Goal: Communication & Community: Answer question/provide support

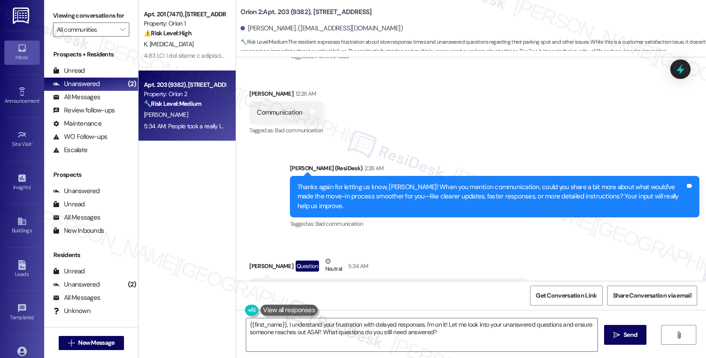
scroll to position [180, 0]
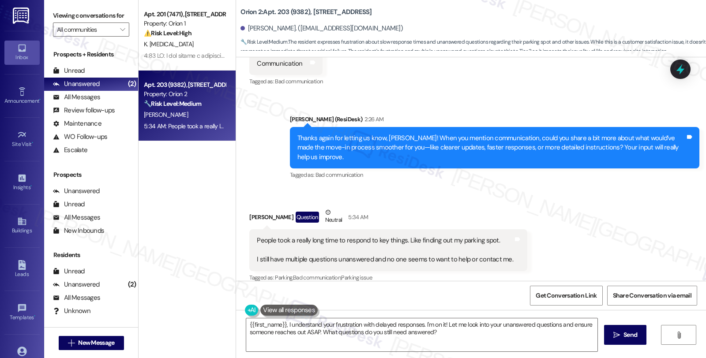
click at [236, 322] on div "{{first_name}}, I understand your frustration with delayed responses. I'm on it…" at bounding box center [471, 343] width 470 height 66
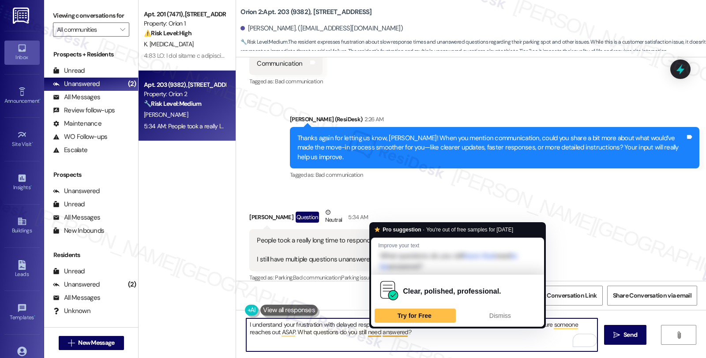
drag, startPoint x: 428, startPoint y: 336, endPoint x: 426, endPoint y: 344, distance: 8.2
click at [428, 337] on textarea "I understand your frustration with delayed responses. I'm on it! Let me look in…" at bounding box center [421, 334] width 351 height 33
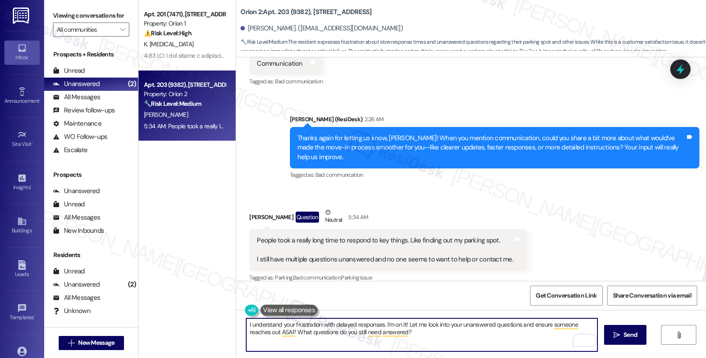
click at [381, 323] on textarea "I understand your frustration with delayed responses. I'm on it! Let me look in…" at bounding box center [421, 334] width 351 height 33
click at [441, 336] on textarea "I understand your frustration with delayed responses. I'm on it! Let me look in…" at bounding box center [421, 334] width 351 height 33
click at [525, 325] on textarea "I understand your frustration with delayed responses. Could you please share yo…" at bounding box center [421, 334] width 351 height 33
click at [536, 324] on textarea "I understand your frustration with delayed responses. Could you please share yo…" at bounding box center [421, 334] width 351 height 33
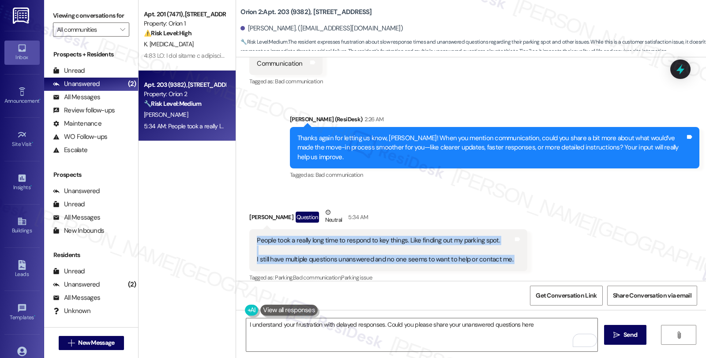
drag, startPoint x: 256, startPoint y: 224, endPoint x: 510, endPoint y: 251, distance: 255.5
click at [510, 251] on div "People took a really long time to respond to key things. Like finding out my pa…" at bounding box center [388, 249] width 278 height 41
copy div "People took a really long time to respond to key things. Like finding out my pa…"
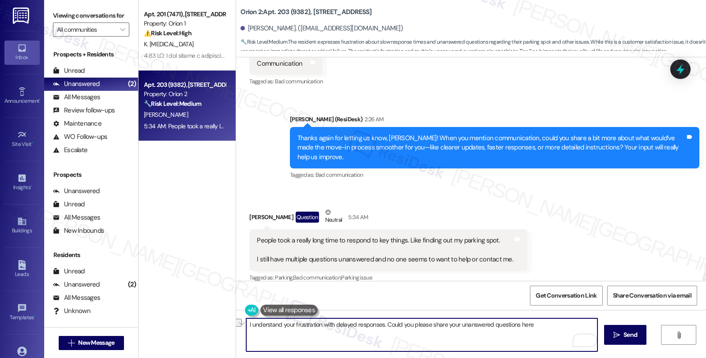
drag, startPoint x: 381, startPoint y: 324, endPoint x: 549, endPoint y: 324, distance: 167.6
click at [549, 324] on textarea "I understand your frustration with delayed responses. Could you please share yo…" at bounding box center [421, 334] width 351 height 33
paste textarea "let me know which ones are still unanswered so I can help get the ball rolling?"
type textarea "I understand your frustration with delayed responses. Could you let me know whi…"
click at [616, 333] on icon "" at bounding box center [616, 335] width 7 height 7
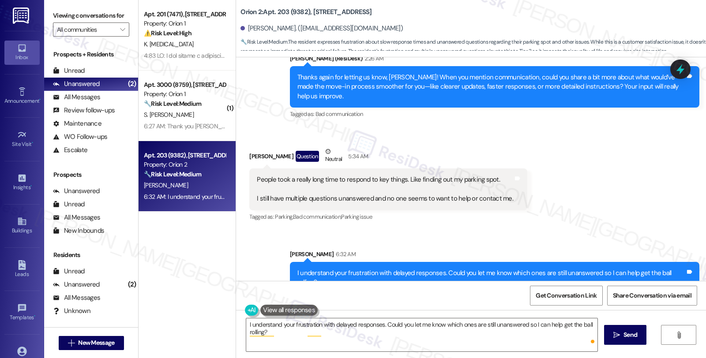
scroll to position [241, 0]
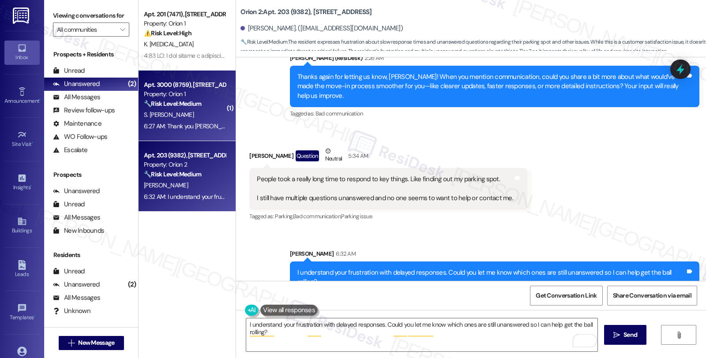
click at [201, 86] on div "Apt. 3000 (8759), 1580 W 30th St" at bounding box center [185, 84] width 82 height 9
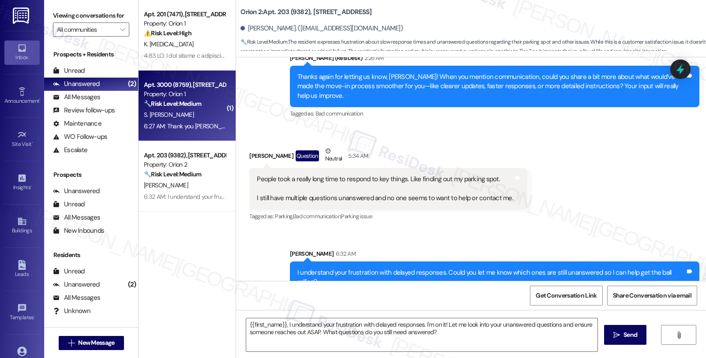
type textarea "Fetching suggested responses. Please feel free to read through the conversation…"
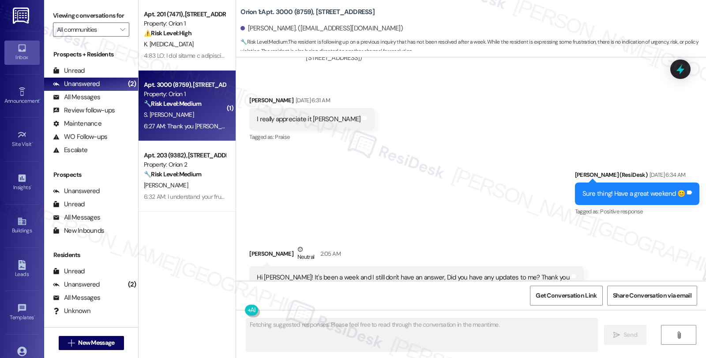
scroll to position [3392, 0]
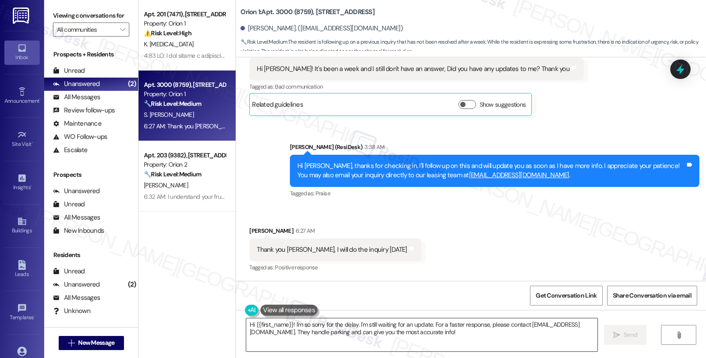
click at [246, 328] on textarea "Hi {{first_name}}! I'm so sorry for the delay. I'm still waiting for an update.…" at bounding box center [421, 334] width 351 height 33
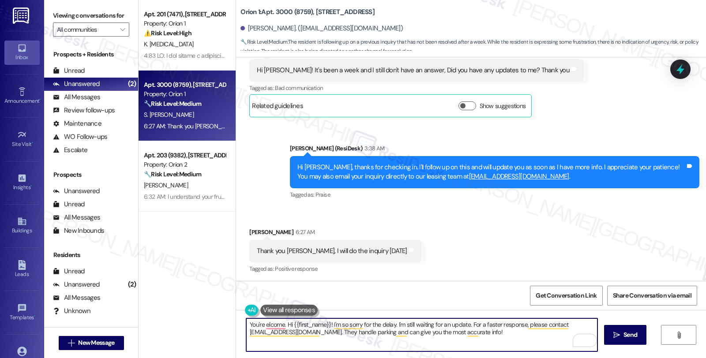
scroll to position [3392, 0]
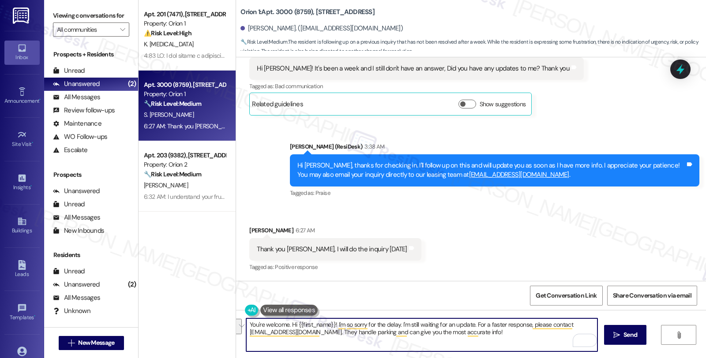
drag, startPoint x: 286, startPoint y: 324, endPoint x: 547, endPoint y: 358, distance: 263.3
click at [547, 358] on html "Inbox Go to Inbox Announcement • Send A Text Announcement Site Visit • Go to Si…" at bounding box center [353, 179] width 706 height 358
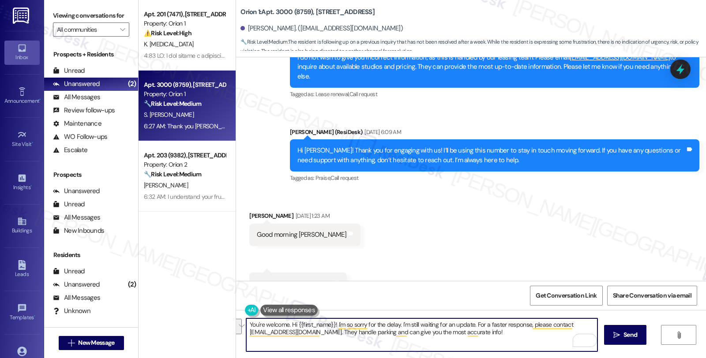
scroll to position [2461, 0]
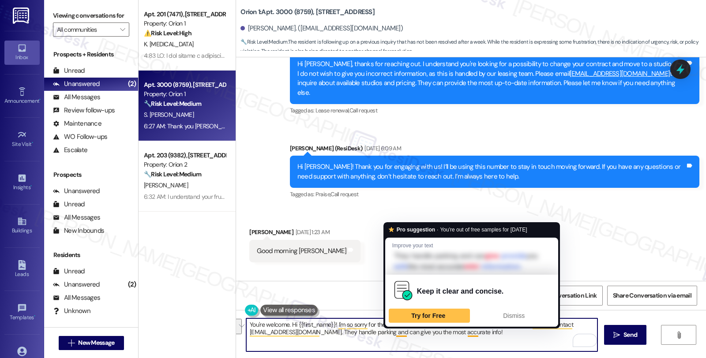
paste textarea "Should you have other concerns, please feel free to reach out. Have a great day!"
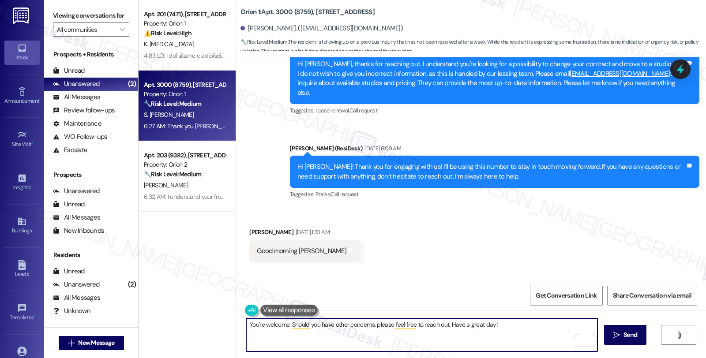
click at [484, 325] on textarea "You're welcome. Should you have other concerns, please feel free to reach out. …" at bounding box center [421, 334] width 351 height 33
type textarea "You're welcome. Should you have other concerns, please feel free to reach out. …"
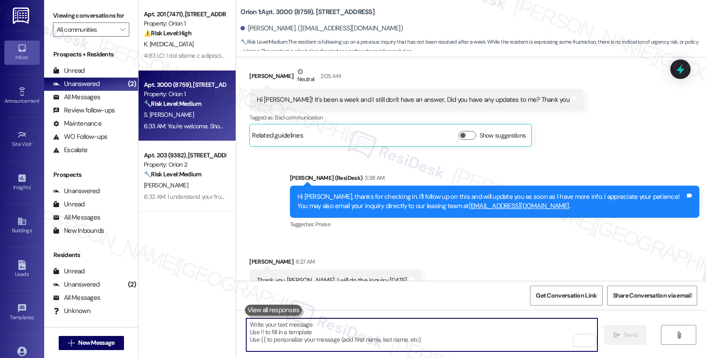
scroll to position [3392, 0]
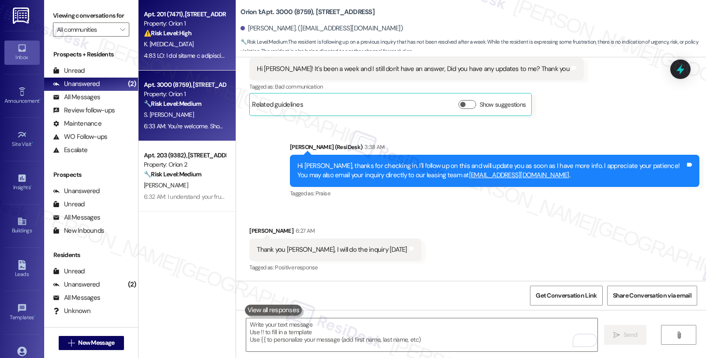
click at [187, 50] on div at bounding box center [184, 55] width 83 height 11
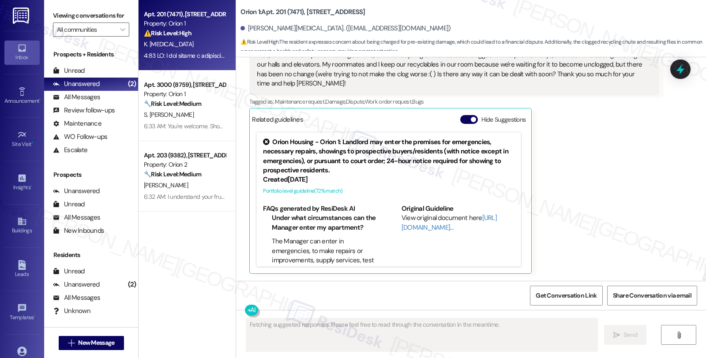
scroll to position [768, 0]
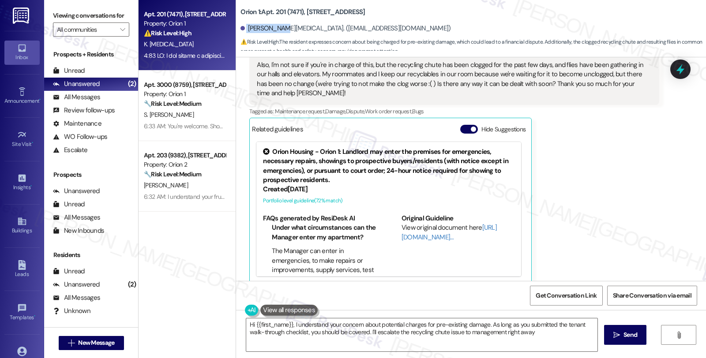
type textarea "Hi {{first_name}}, I understand your concern about potential charges for pre-ex…"
drag, startPoint x: 240, startPoint y: 30, endPoint x: 267, endPoint y: 30, distance: 26.5
click at [267, 30] on div "Katie Tao. (katielintao@gmail.com)" at bounding box center [345, 28] width 210 height 9
copy div "Katie Tao."
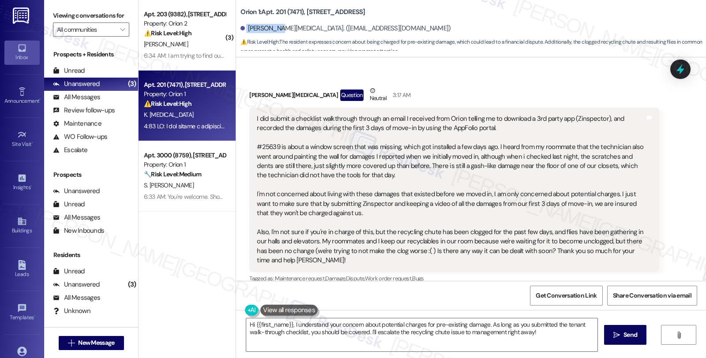
scroll to position [621, 0]
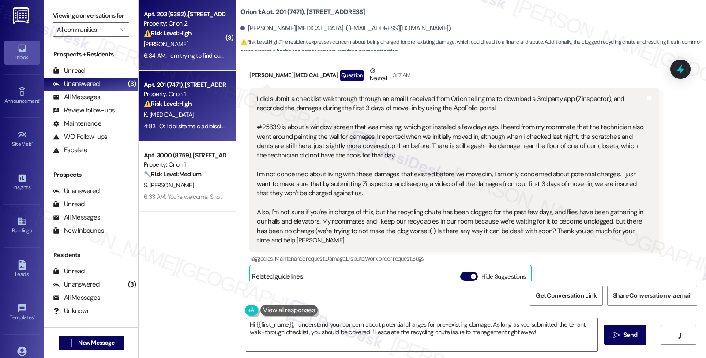
click at [184, 42] on div "[PERSON_NAME]" at bounding box center [184, 44] width 83 height 11
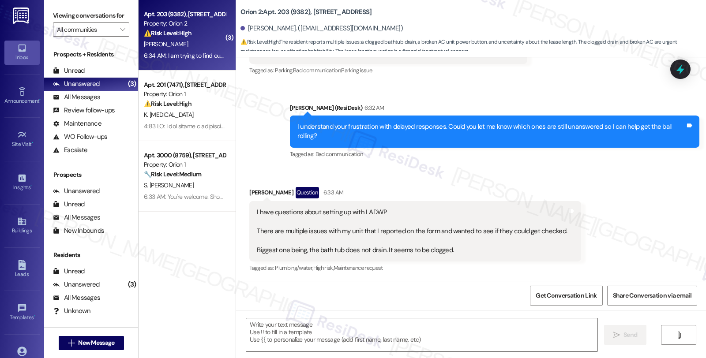
scroll to position [492, 0]
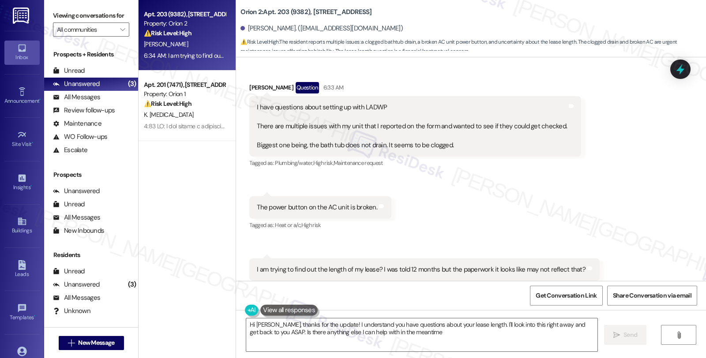
type textarea "Hi Jake, thanks for the update! I understand you have questions about your leas…"
drag, startPoint x: 242, startPoint y: 67, endPoint x: 278, endPoint y: 69, distance: 36.2
click at [278, 75] on div "Received via SMS Jake Sandefur Question 6:33 AM I have questions about setting …" at bounding box center [415, 125] width 345 height 101
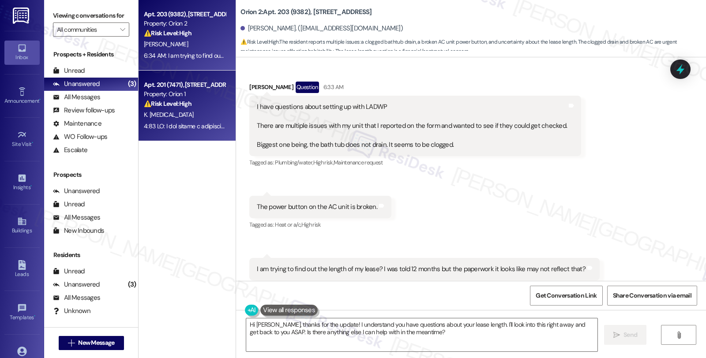
click at [200, 119] on div "K. [MEDICAL_DATA]" at bounding box center [184, 114] width 83 height 11
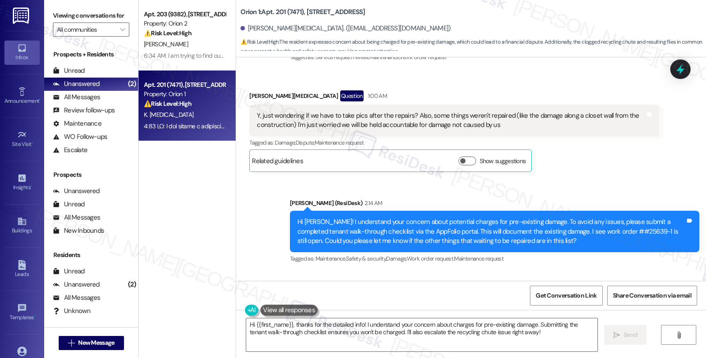
scroll to position [541, 0]
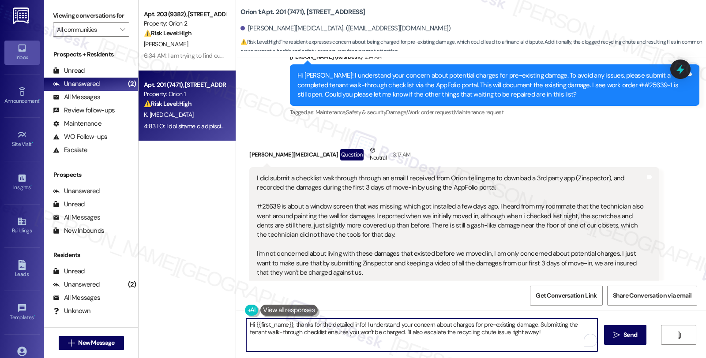
drag, startPoint x: 532, startPoint y: 326, endPoint x: 537, endPoint y: 340, distance: 14.5
click at [537, 340] on textarea "Hi {{first_name}}, thanks for the detailed info! I understand your concern abou…" at bounding box center [421, 334] width 351 height 33
drag, startPoint x: 363, startPoint y: 325, endPoint x: 526, endPoint y: 325, distance: 162.7
click at [526, 325] on textarea "Hi {{first_name}}, thanks for the detailed info! I understand your concern abou…" at bounding box center [421, 334] width 351 height 33
click at [482, 331] on textarea "Hi {{first_name}}, thanks for the detailed info! Could you please share photos" at bounding box center [421, 334] width 351 height 33
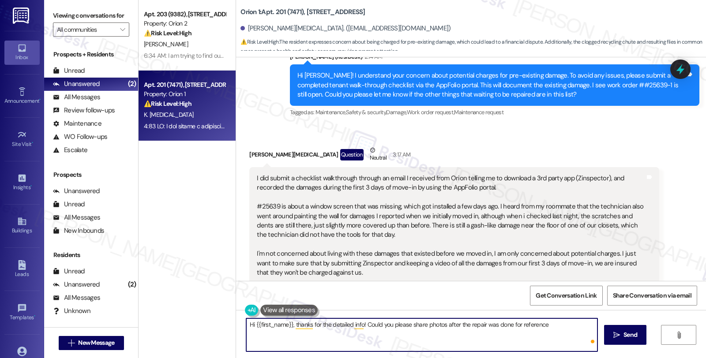
type textarea "Hi {{first_name}}, thanks for the detailed info! Could you please share photos …"
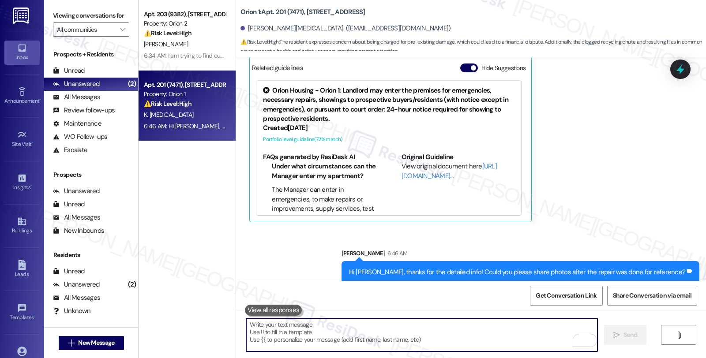
scroll to position [830, 0]
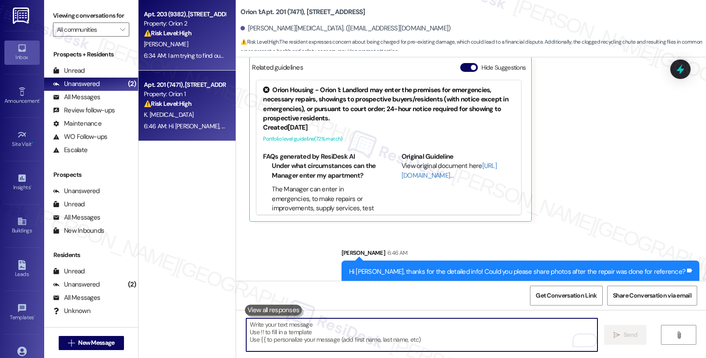
click at [176, 39] on div "[PERSON_NAME]" at bounding box center [184, 44] width 83 height 11
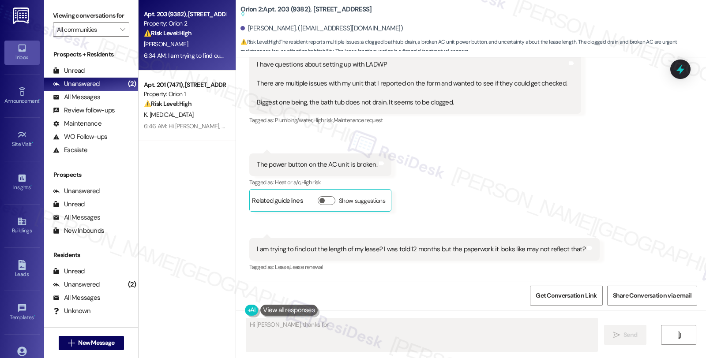
scroll to position [515, 0]
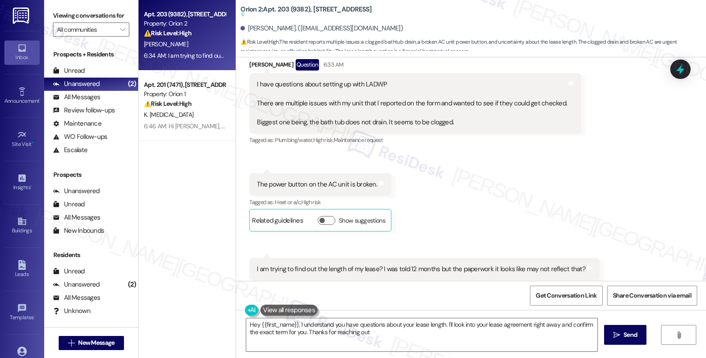
type textarea "Hey {{first_name}}, I understand you have questions about your lease length. I'…"
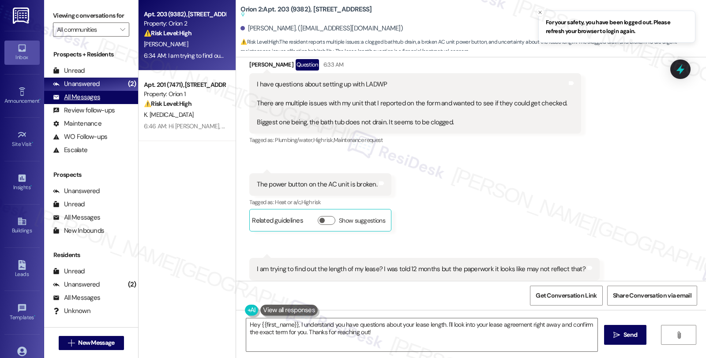
click at [91, 102] on div "All Messages" at bounding box center [76, 97] width 47 height 9
click at [86, 102] on div "All Messages" at bounding box center [76, 97] width 47 height 9
click at [86, 89] on div "Unanswered" at bounding box center [76, 83] width 47 height 9
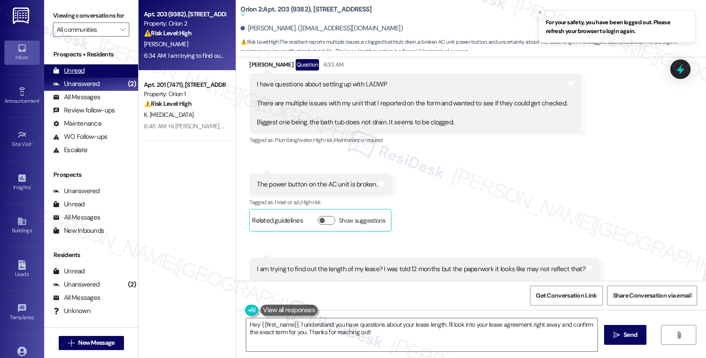
click at [89, 78] on div "Unread (0)" at bounding box center [91, 70] width 94 height 13
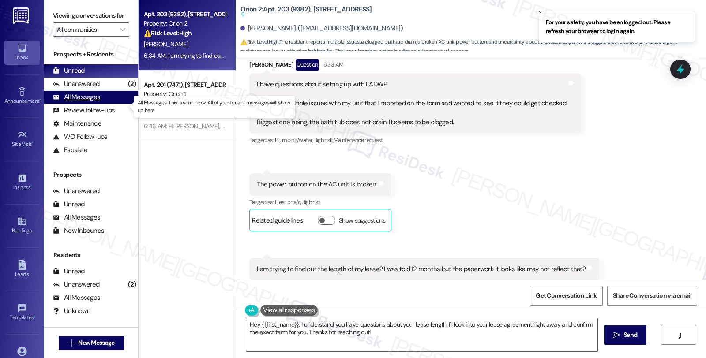
click at [90, 100] on div "All Messages (undefined)" at bounding box center [91, 97] width 94 height 13
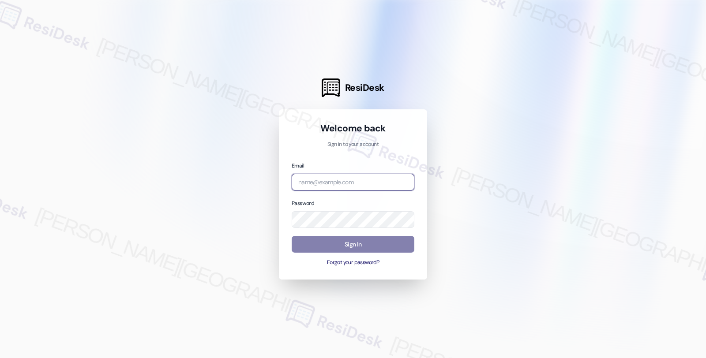
click at [333, 183] on input "email" at bounding box center [353, 182] width 123 height 17
type input "or"
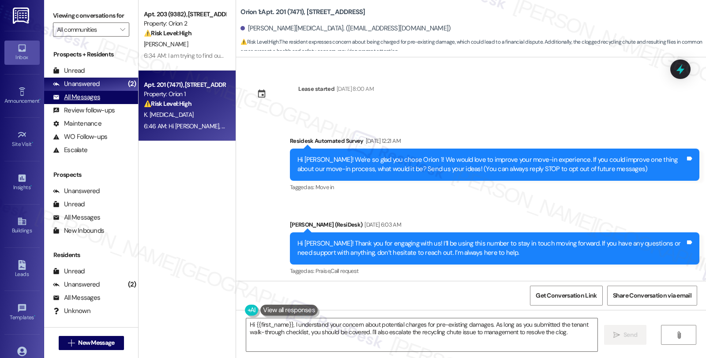
scroll to position [768, 0]
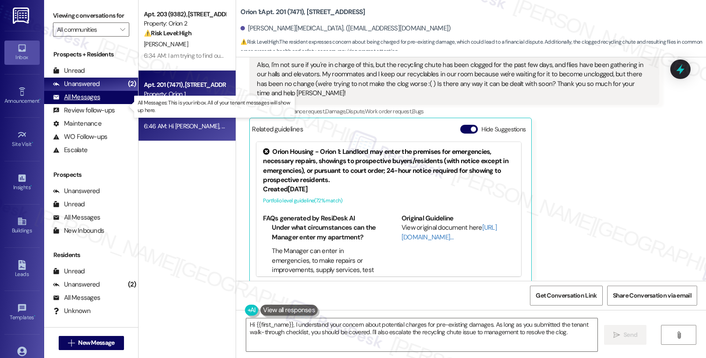
click at [103, 104] on div "All Messages (undefined)" at bounding box center [91, 97] width 94 height 13
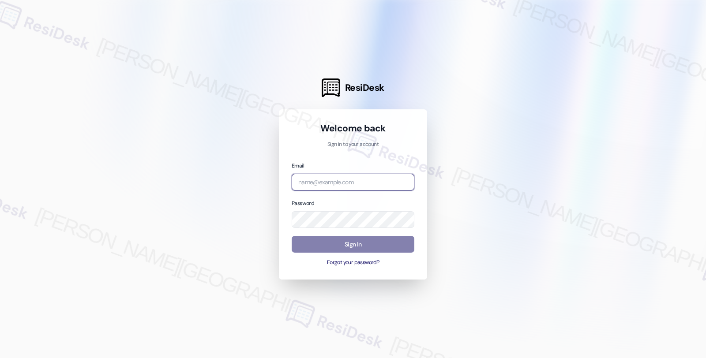
click at [357, 183] on input "email" at bounding box center [353, 182] width 123 height 17
type input "orio"
click at [379, 181] on input "orio" at bounding box center [349, 182] width 123 height 17
click at [338, 186] on input "email" at bounding box center [353, 182] width 123 height 17
click at [0, 358] on com-1password-button at bounding box center [0, 358] width 0 height 0
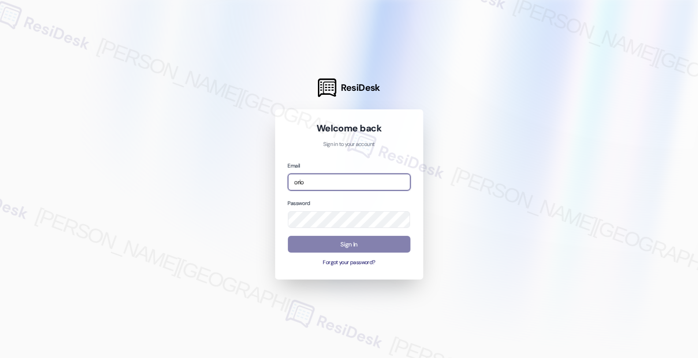
click at [0, 358] on com-1password-button at bounding box center [0, 358] width 0 height 0
click at [350, 182] on input "orio" at bounding box center [349, 182] width 123 height 17
click at [333, 186] on input "orion" at bounding box center [349, 182] width 123 height 17
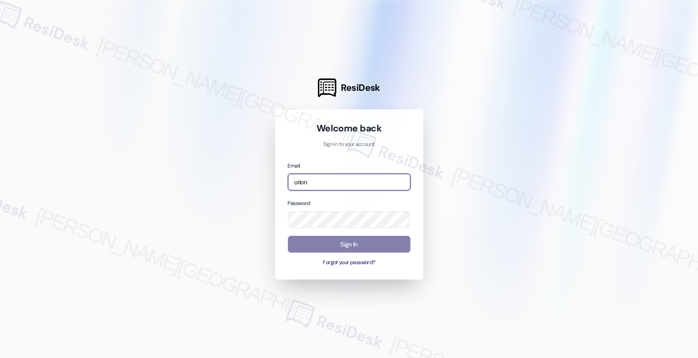
click at [333, 186] on input "orion" at bounding box center [349, 182] width 123 height 17
type input "automated-surveys-orion_housing-fides.ochoa@orion_housing.com"
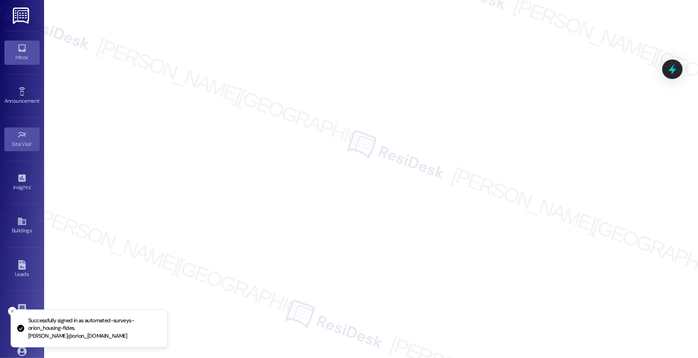
click at [27, 56] on div "Inbox" at bounding box center [22, 57] width 44 height 9
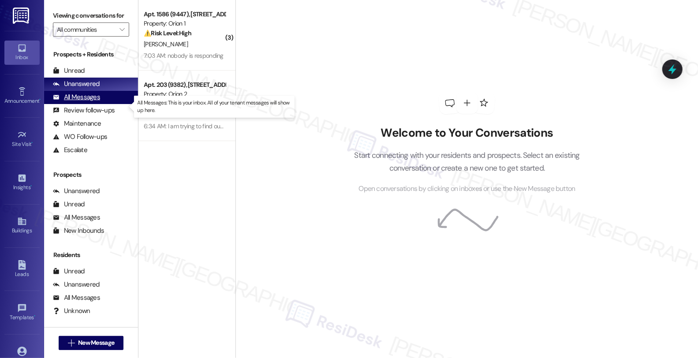
click at [106, 104] on div "All Messages (undefined)" at bounding box center [91, 97] width 94 height 13
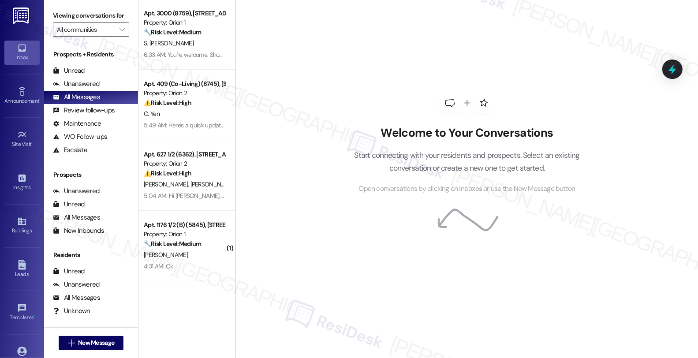
scroll to position [343, 0]
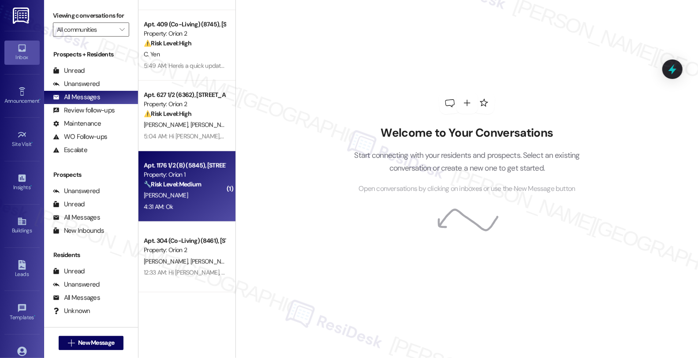
click at [208, 191] on div "F. Bhaiji" at bounding box center [184, 195] width 83 height 11
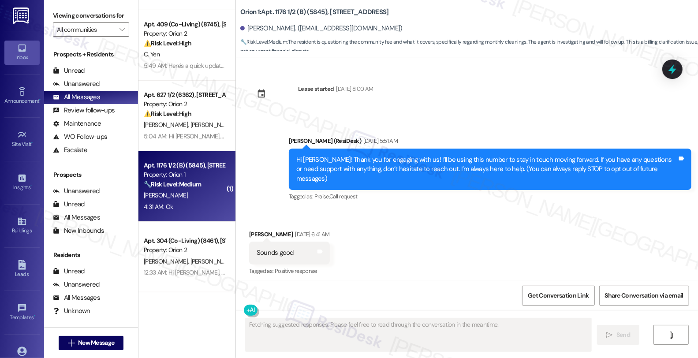
scroll to position [7955, 0]
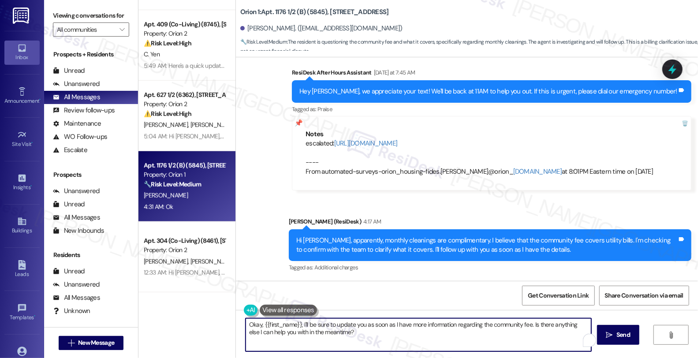
drag, startPoint x: 209, startPoint y: 312, endPoint x: 202, endPoint y: 310, distance: 7.4
click at [202, 310] on div "Apt. 201 (7471), 1192 W 35th St Property: Orion 1 ⚠️ Risk Level: High The resid…" at bounding box center [418, 179] width 560 height 358
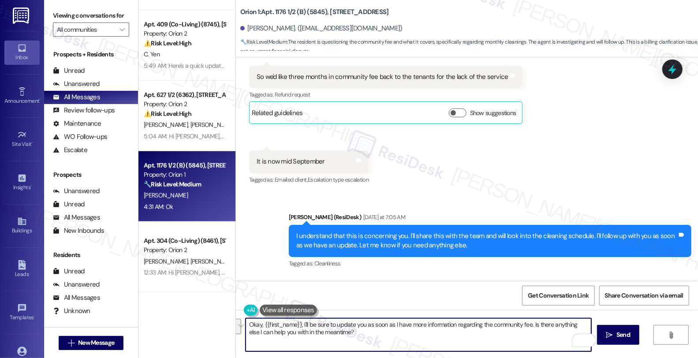
scroll to position [7367, 0]
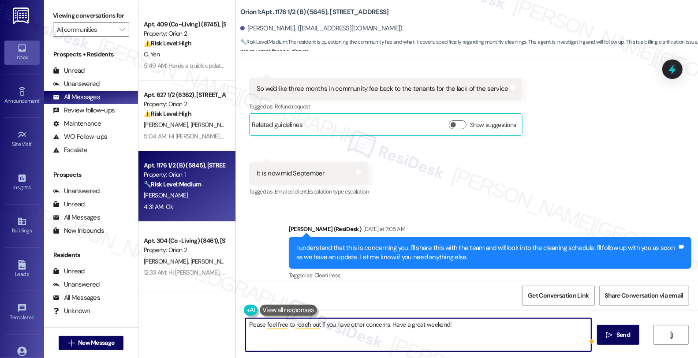
type textarea "Please feel free to reach out if you have other concerns. Have a great weekend!"
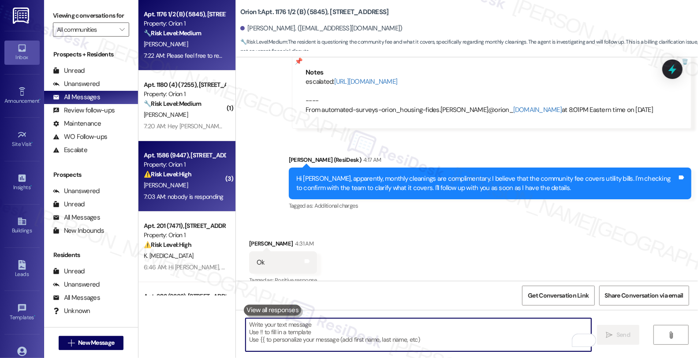
scroll to position [0, 0]
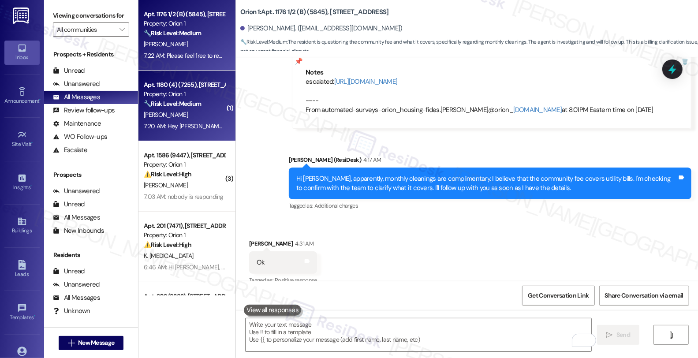
click at [203, 108] on div "🔧 Risk Level: Medium The resident responded negatively to a follow-up regarding…" at bounding box center [185, 103] width 82 height 9
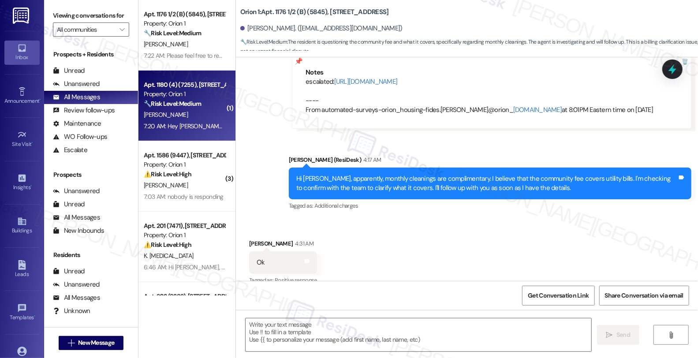
type textarea "Fetching suggested responses. Please feel free to read through the conversation…"
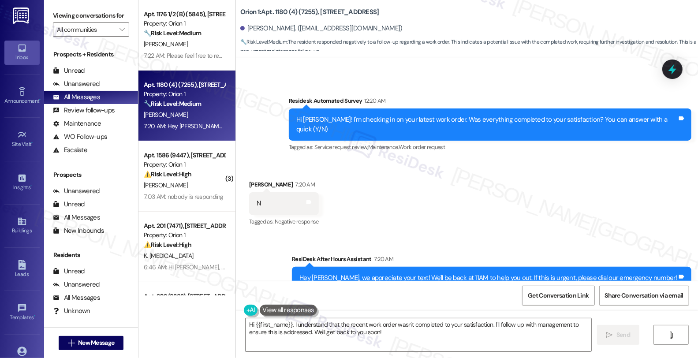
scroll to position [0, 0]
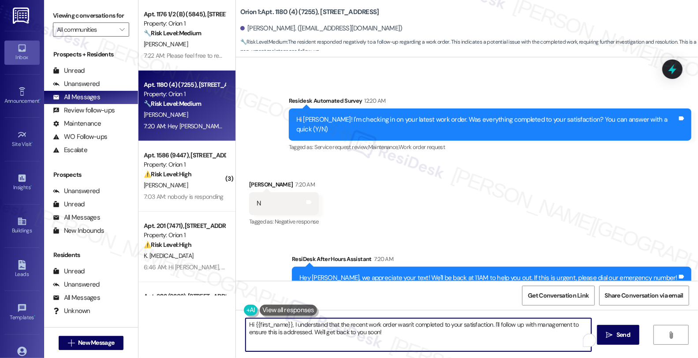
drag, startPoint x: 490, startPoint y: 325, endPoint x: 507, endPoint y: 340, distance: 23.1
click at [507, 340] on textarea "Hi {{first_name}}, I understand that the recent work order wasn't completed to …" at bounding box center [419, 334] width 346 height 33
type textarea "Hi {{first_name}}, I understand that the recent work order wasn't completed to …"
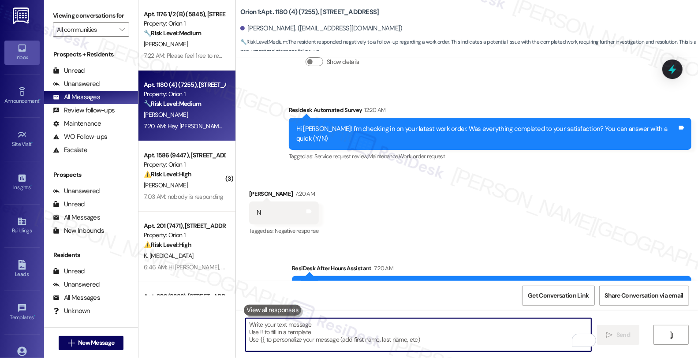
scroll to position [737, 0]
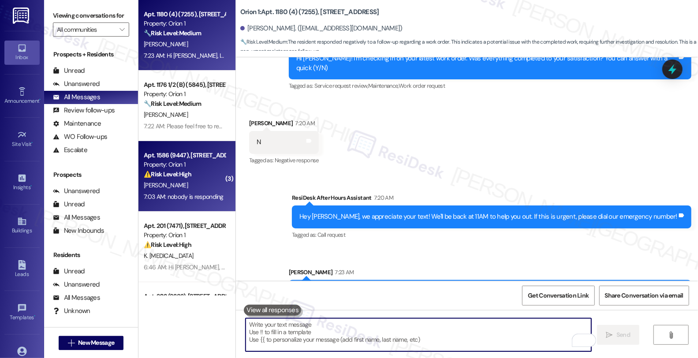
click at [193, 175] on div "⚠️ Risk Level: High The resident reports mold and claims it's affecting their h…" at bounding box center [185, 174] width 82 height 9
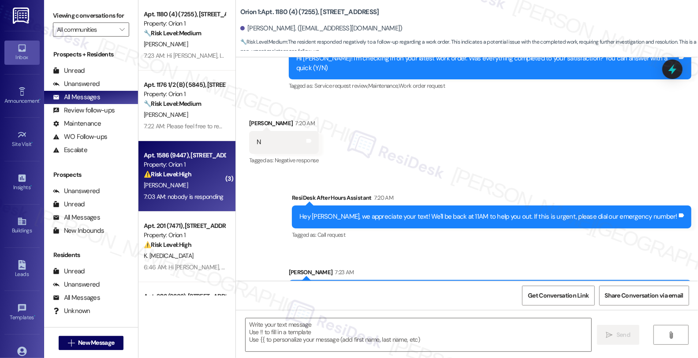
type textarea "Fetching suggested responses. Please feel free to read through the conversation…"
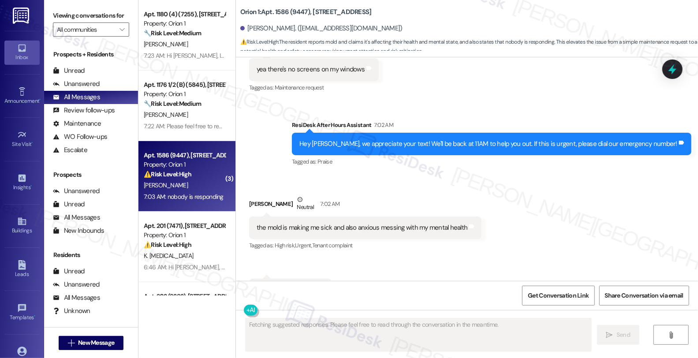
scroll to position [1758, 0]
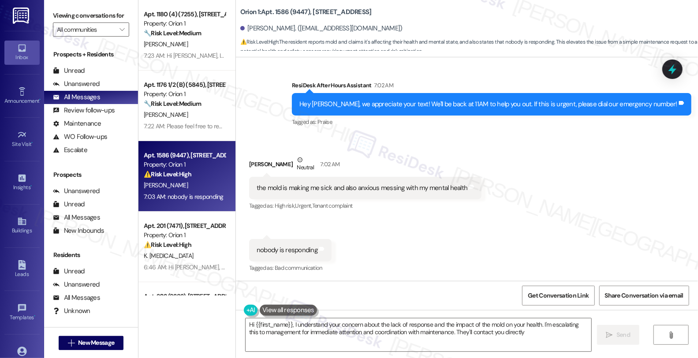
type textarea "Hi {{first_name}}, I understand your concern about the lack of response and the…"
drag, startPoint x: 243, startPoint y: 24, endPoint x: 280, endPoint y: 31, distance: 37.7
click at [280, 31] on div "[PERSON_NAME]. ([EMAIL_ADDRESS][DOMAIN_NAME])" at bounding box center [321, 28] width 162 height 9
copy div "[PERSON_NAME]"
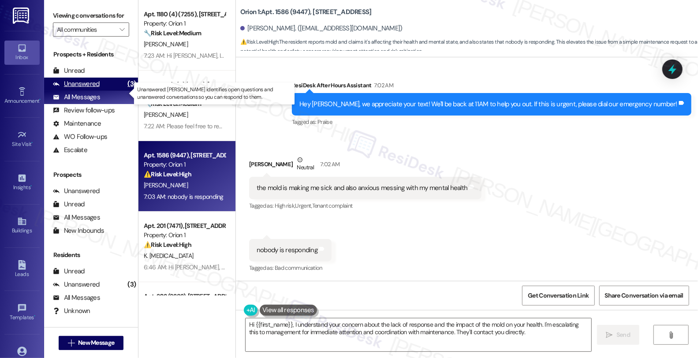
click at [104, 91] on div "Unanswered (3)" at bounding box center [91, 84] width 94 height 13
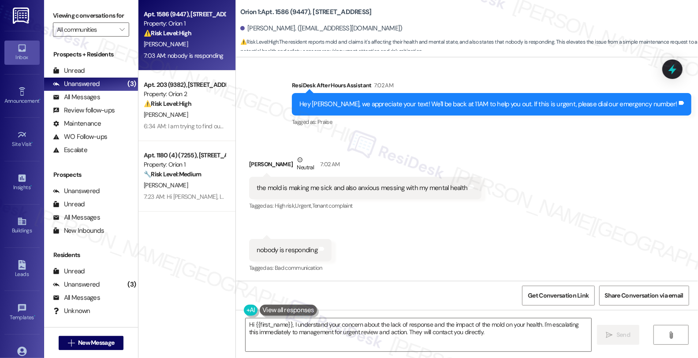
click at [603, 158] on div "Received via SMS Efrata Tesfaye Neutral 7:02 AM the mold is making me sick and …" at bounding box center [467, 208] width 462 height 146
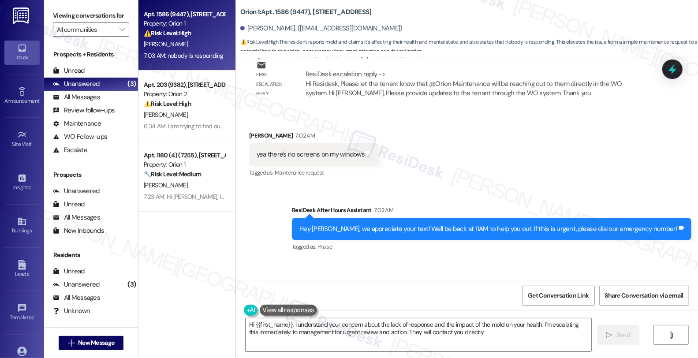
scroll to position [1611, 0]
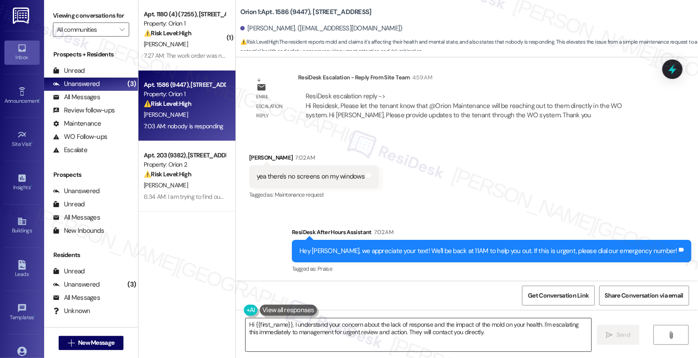
click at [246, 325] on textarea "Hi {{first_name}}, I understand your concern about the lack of response and the…" at bounding box center [419, 334] width 346 height 33
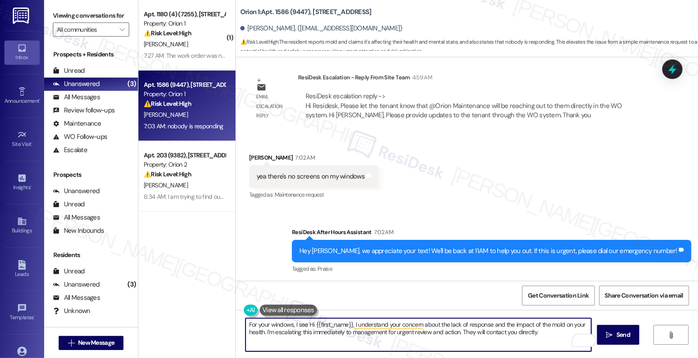
type textarea "For your windows, I see Hi {{first_name}}, I understand your concern about the …"
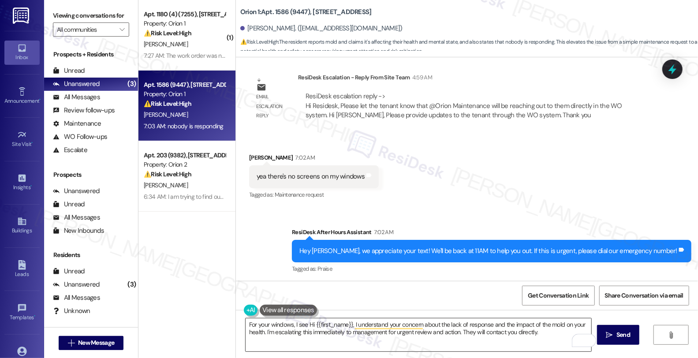
click at [290, 324] on textarea "For your windows, I see Hi {{first_name}}, I understand your concern about the …" at bounding box center [419, 334] width 346 height 33
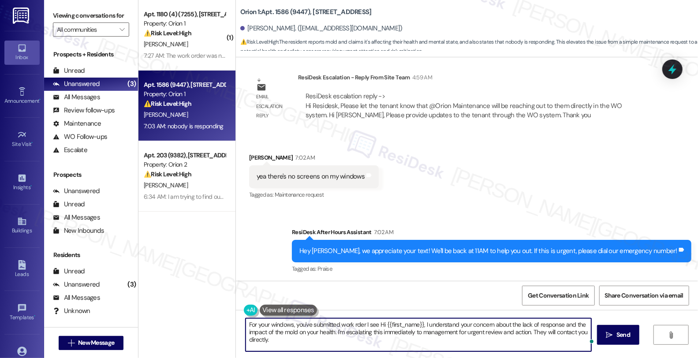
paste textarea "#27229-1"
click at [394, 322] on textarea "For your windows, you've submitted work order #27229-1 I see Hi {{first_name}},…" at bounding box center [419, 334] width 346 height 33
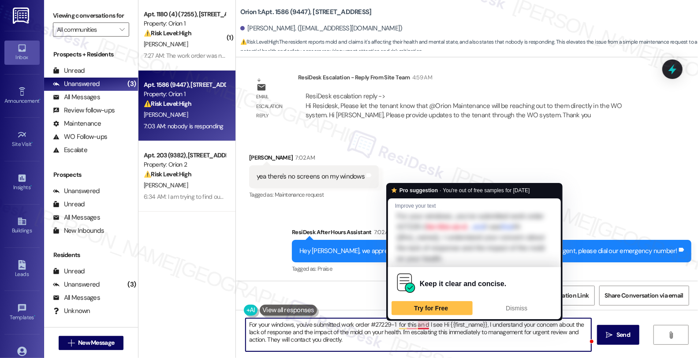
click at [415, 323] on textarea "For your windows, you've submitted work order #27229-1 for this an d I see Hi {…" at bounding box center [419, 334] width 346 height 33
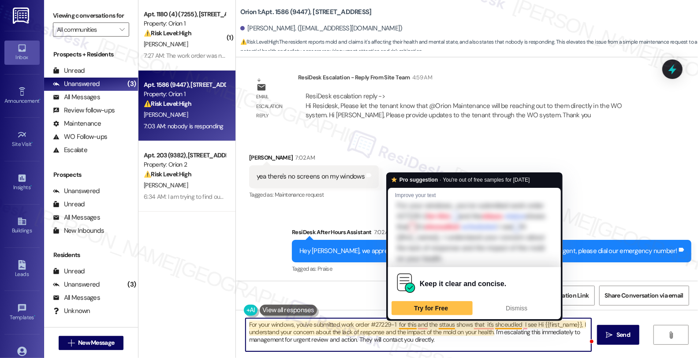
click at [394, 325] on textarea "For your windows, you've submitted work order #27229-1 for this and the sttaus …" at bounding box center [419, 334] width 346 height 33
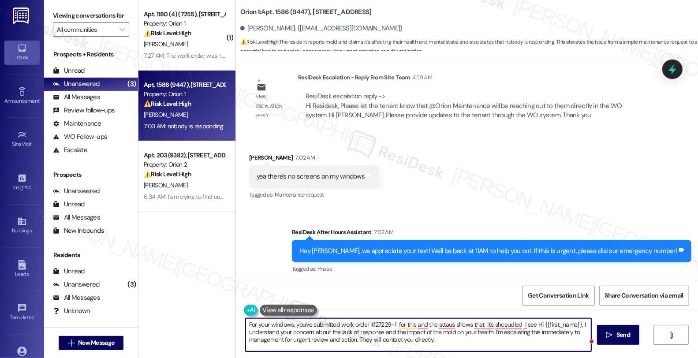
click at [450, 345] on textarea "For your windows, you've submitted work order #27229-1 for this and the sttaus …" at bounding box center [419, 334] width 346 height 33
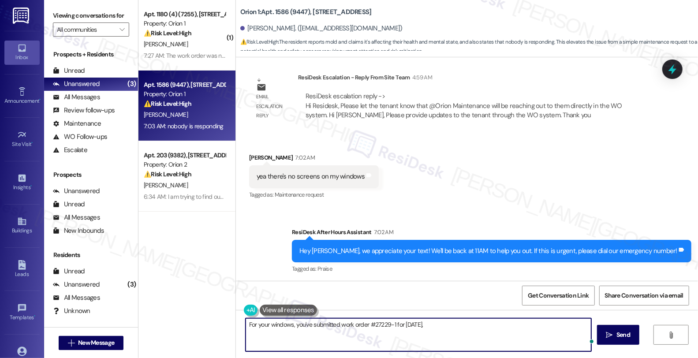
paste textarea "Saturday 09/20/2025"
click at [501, 322] on textarea "For your windows, you've submitted work order #27229-1 for tomorrow, Saturday, …" at bounding box center [419, 334] width 346 height 33
click at [358, 340] on textarea "For your windows, you've submitted work order #27229-1 for tomorrow, Saturday, …" at bounding box center [419, 334] width 346 height 33
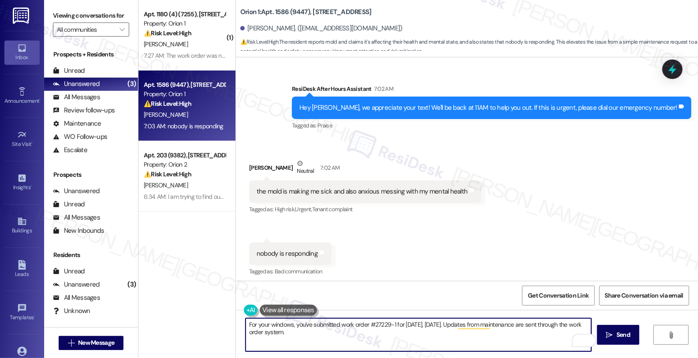
scroll to position [1758, 0]
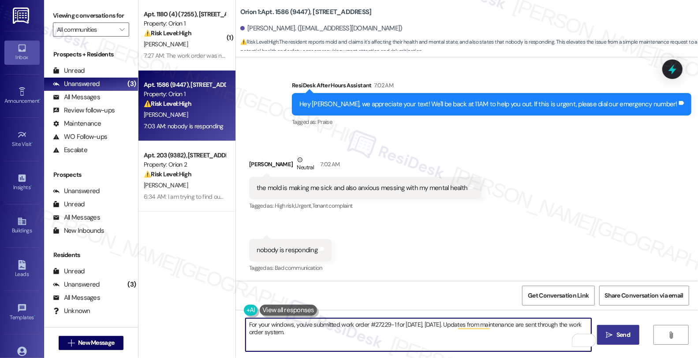
type textarea "For your windows, you've submitted work order #27229-1 for tomorrow, Saturday, …"
click at [622, 329] on button " Send" at bounding box center [618, 335] width 43 height 20
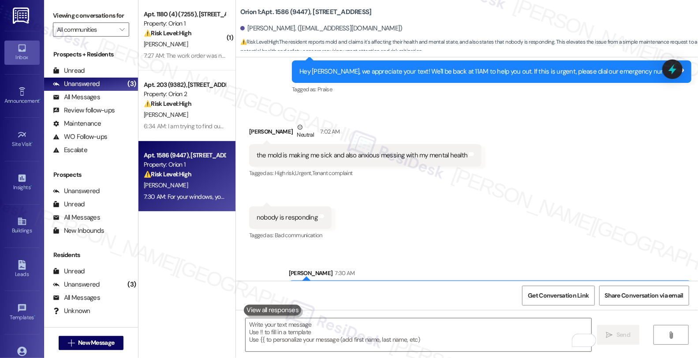
scroll to position [1829, 0]
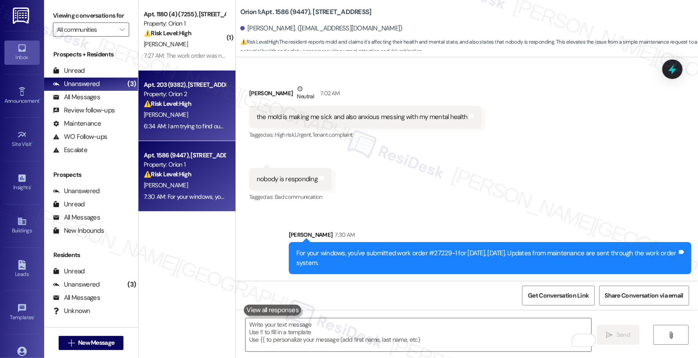
click at [190, 122] on div "6:34 AM: I am trying to find out the length of my lease? I was told 12 months b…" at bounding box center [306, 126] width 324 height 8
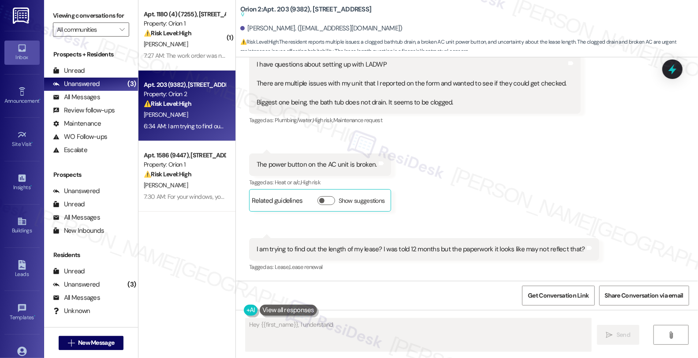
scroll to position [515, 0]
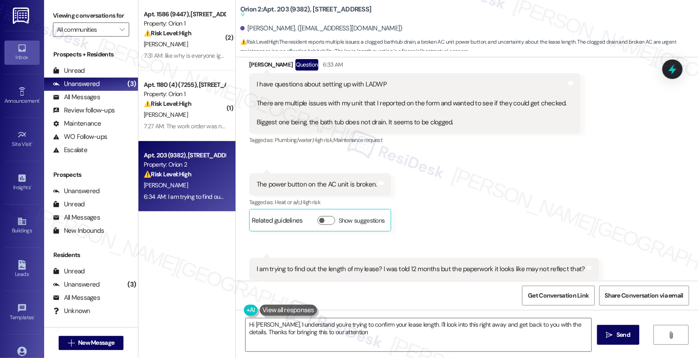
type textarea "Hi Jake, I understand you're trying to confirm your lease length. I'll look int…"
click at [87, 102] on div "All Messages" at bounding box center [76, 97] width 47 height 9
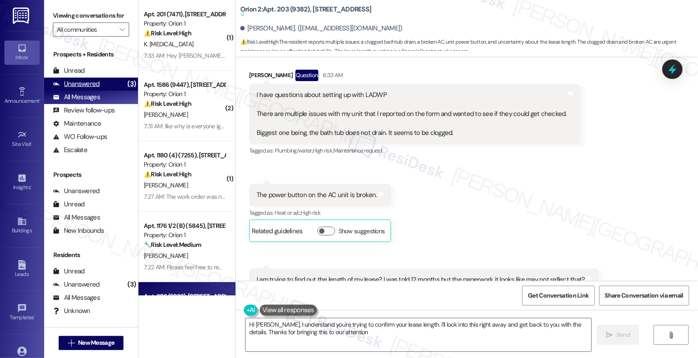
type textarea "Hi Jake, I understand you're trying to confirm your lease length. I'll look int…"
click at [86, 89] on div "Unanswered" at bounding box center [76, 83] width 47 height 9
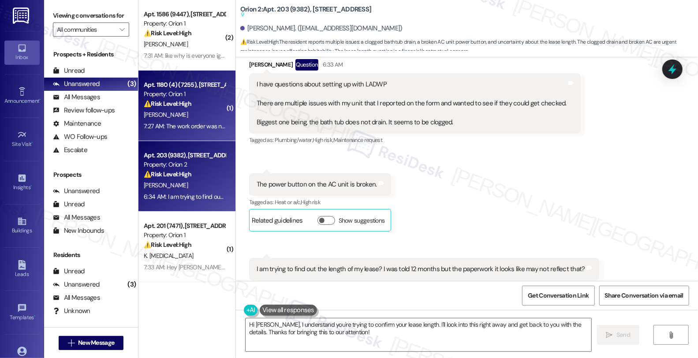
scroll to position [0, 0]
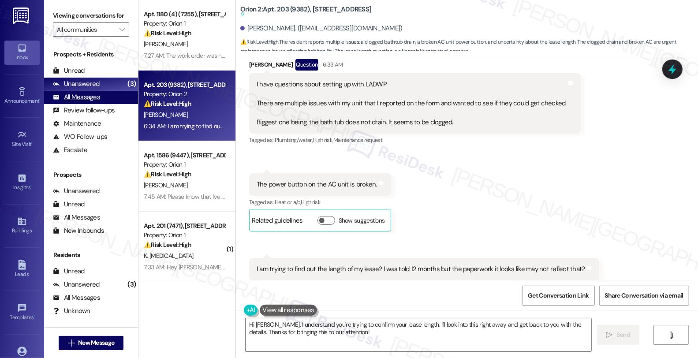
click at [78, 102] on div "All Messages" at bounding box center [76, 97] width 47 height 9
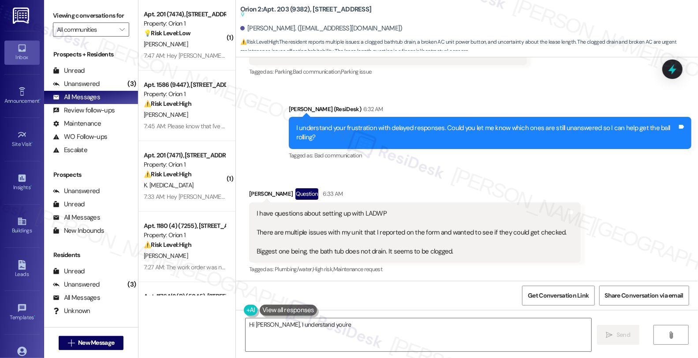
scroll to position [368, 0]
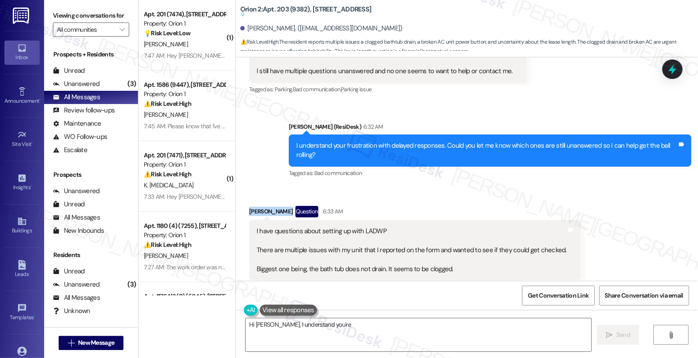
drag, startPoint x: 244, startPoint y: 193, endPoint x: 280, endPoint y: 194, distance: 35.7
click at [280, 206] on div "Jake Sandefur Question 6:33 AM" at bounding box center [415, 213] width 332 height 14
copy div "Jake Sandefur"
click at [368, 227] on div "I have questions about setting up with LADWP There are multiple issues with my …" at bounding box center [412, 250] width 310 height 47
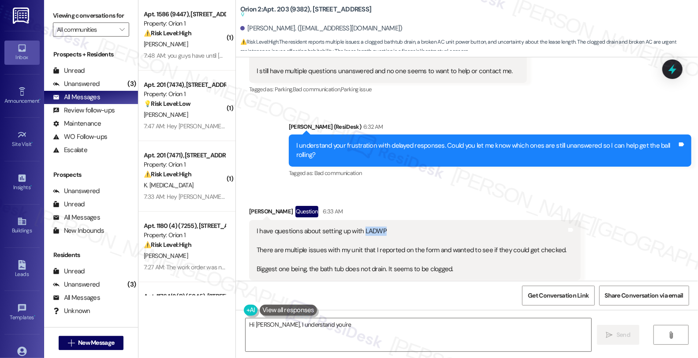
copy div "LADWP"
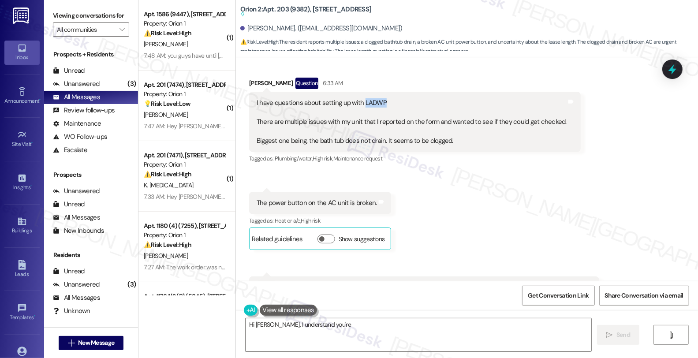
scroll to position [515, 0]
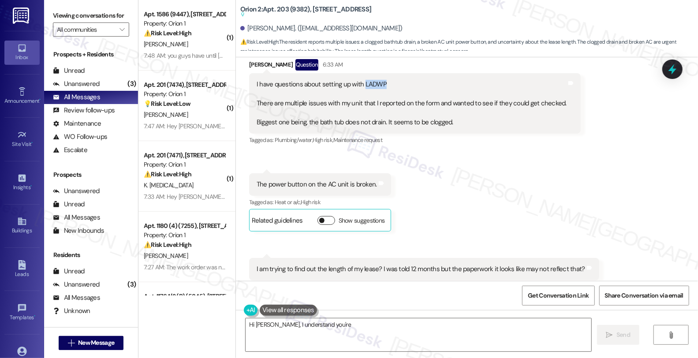
click at [324, 216] on button "Show suggestions" at bounding box center [327, 220] width 18 height 9
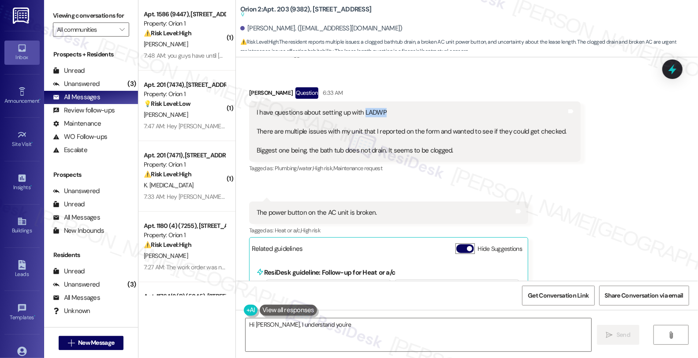
scroll to position [482, 0]
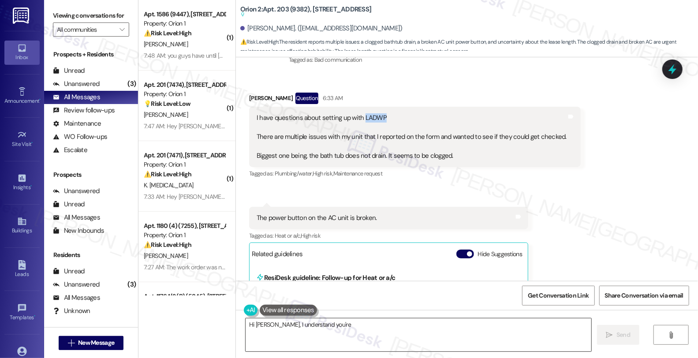
click at [246, 324] on textarea "Hi Jake, I understand you're trying to confirm your lease length. I'll look int…" at bounding box center [419, 334] width 346 height 33
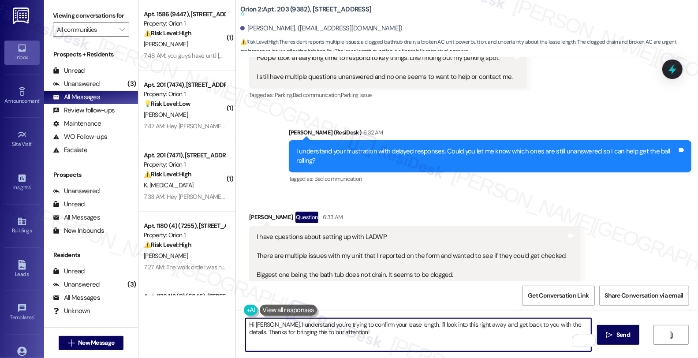
scroll to position [433, 0]
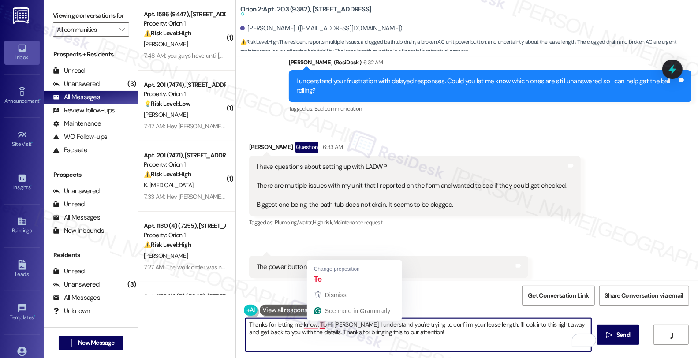
type textarea "Thanks for letting me know, To Hi Jake, I understand you're trying to confirm y…"
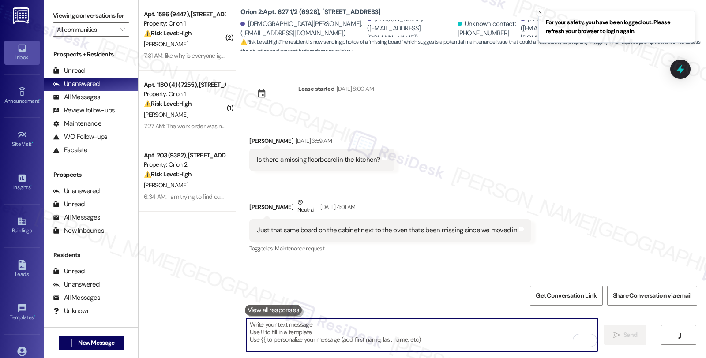
scroll to position [1169, 0]
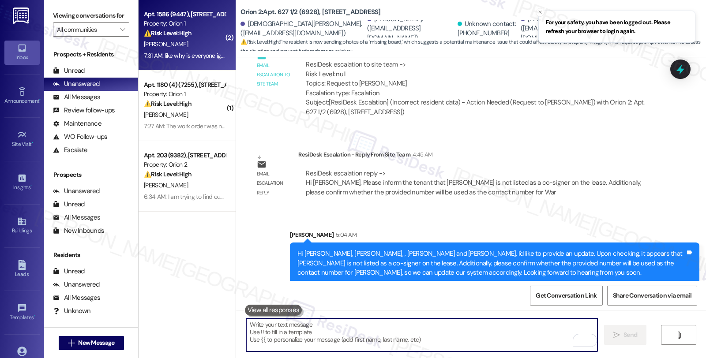
click at [187, 44] on div "[PERSON_NAME]" at bounding box center [184, 44] width 83 height 11
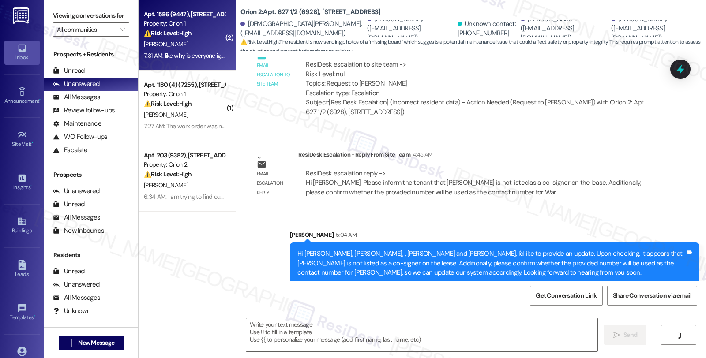
type textarea "Fetching suggested responses. Please feel free to read through the conversation…"
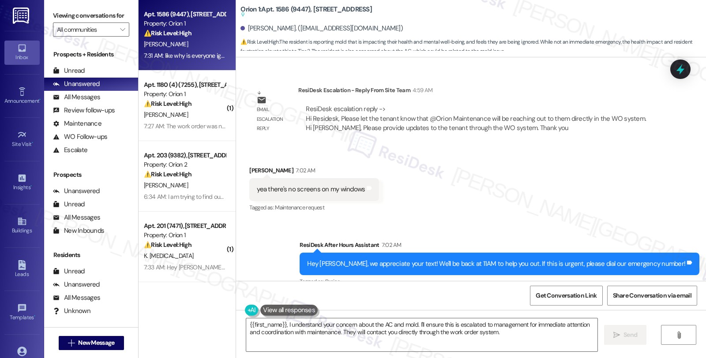
scroll to position [1451, 0]
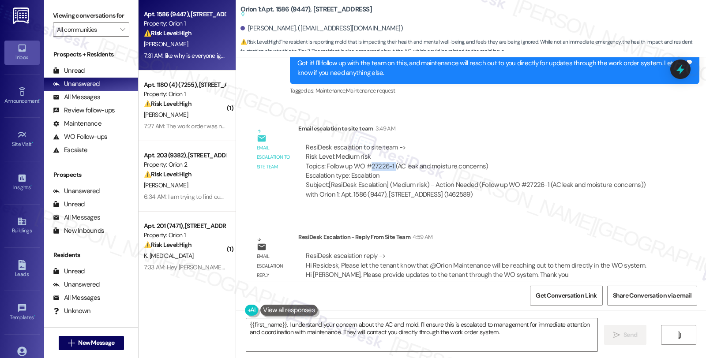
drag, startPoint x: 364, startPoint y: 166, endPoint x: 387, endPoint y: 167, distance: 23.4
click at [387, 167] on div "ResiDesk escalation to site team -> Risk Level: Medium risk Topics: Follow up W…" at bounding box center [478, 162] width 345 height 38
copy div "27226-1"
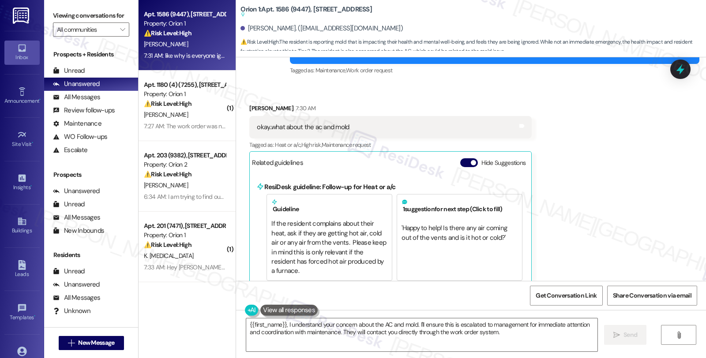
scroll to position [2137, 0]
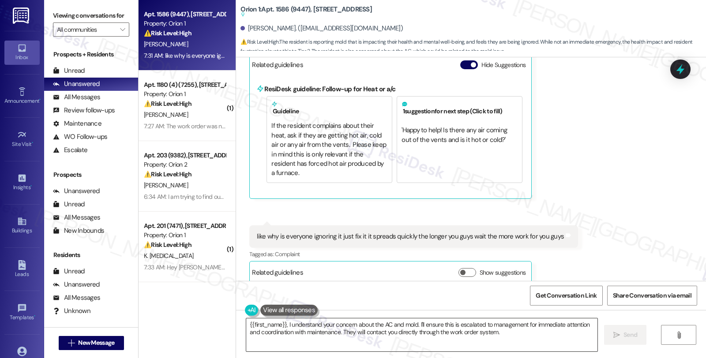
click at [246, 325] on textarea "{{first_name}}, I understand your concern about the AC and mold. I'll ensure th…" at bounding box center [421, 334] width 351 height 33
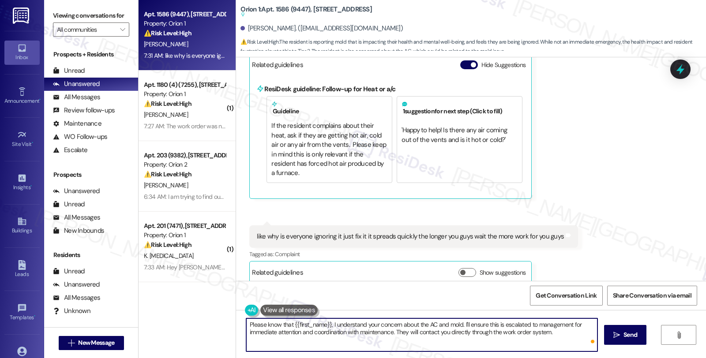
scroll to position [2039, 0]
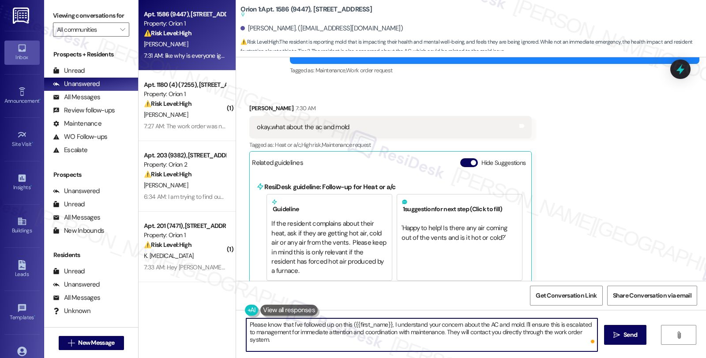
paste textarea "27226-1"
click at [349, 325] on textarea "Please know that I've followed up on this (27226-1 {{first_name}}, I understand…" at bounding box center [421, 334] width 351 height 33
click at [304, 322] on textarea "Please know that I've followed up on this (#27226-1 AC and moisture concerns) {…" at bounding box center [421, 334] width 351 height 33
click at [344, 323] on textarea "Please know that I've flagged up on this (#27226-1 AC and moisture concerns) {{…" at bounding box center [421, 334] width 351 height 33
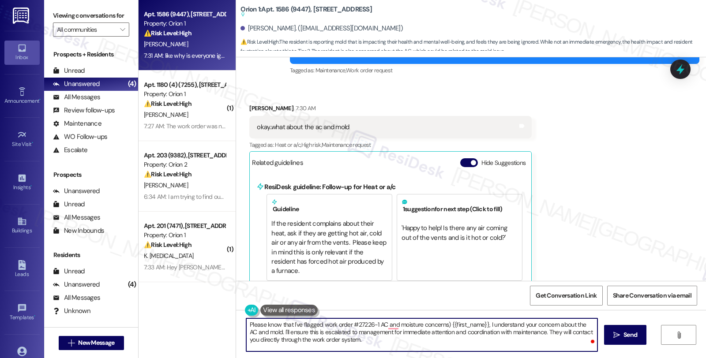
click at [440, 324] on textarea "Please know that I've flagged work order #27226-1 AC and moisture concerns) {{f…" at bounding box center [421, 334] width 351 height 33
click at [498, 333] on textarea "Please know that I've flagged work order #27226-1 AC and moisture concerns. ) {…" at bounding box center [421, 334] width 351 height 33
click at [544, 322] on textarea "Please know that I've flagged work order #27226-1 AC and moisture concerns. Mai…" at bounding box center [421, 334] width 351 height 33
click at [343, 330] on textarea "Please know that I've flagged work order #27226-1 AC and moisture concerns. Mai…" at bounding box center [421, 334] width 351 height 33
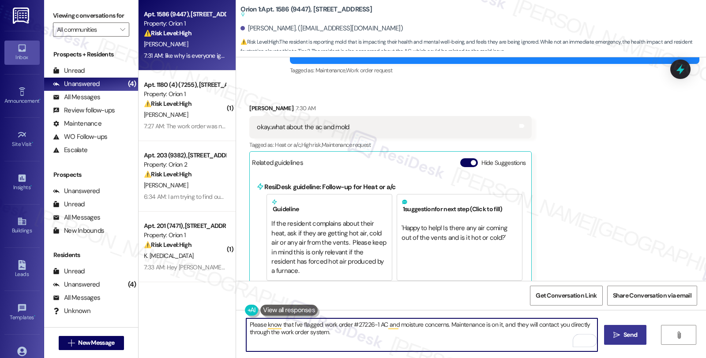
type textarea "Please know that I've flagged work order #27226-1 AC and moisture concerns. Mai…"
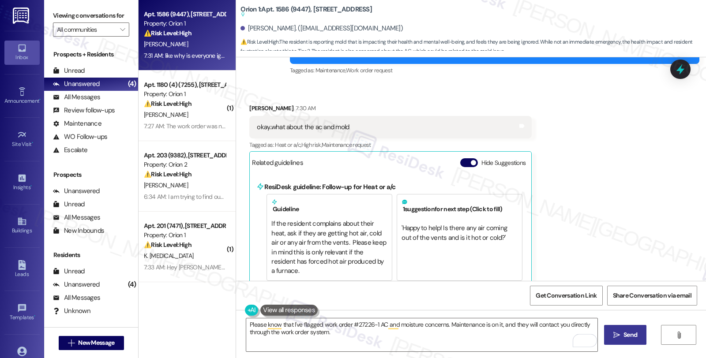
click at [632, 327] on button " Send" at bounding box center [625, 335] width 43 height 20
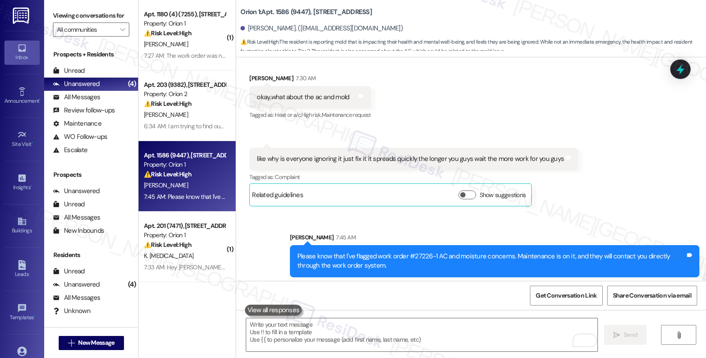
scroll to position [2072, 0]
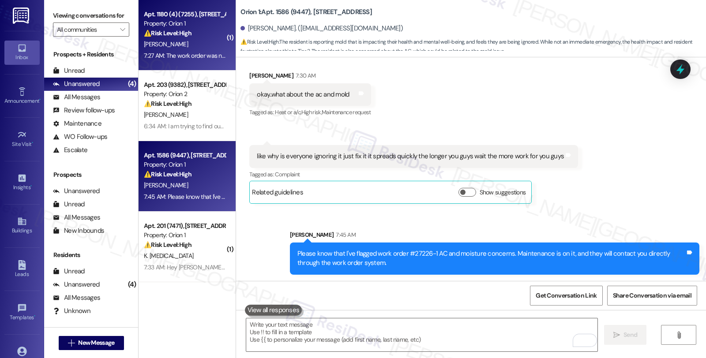
click at [221, 27] on div "Apt. 1180 (4) (7255), [STREET_ADDRESS] Property: Orion 1 ⚠️ Risk Level: High Th…" at bounding box center [186, 35] width 97 height 71
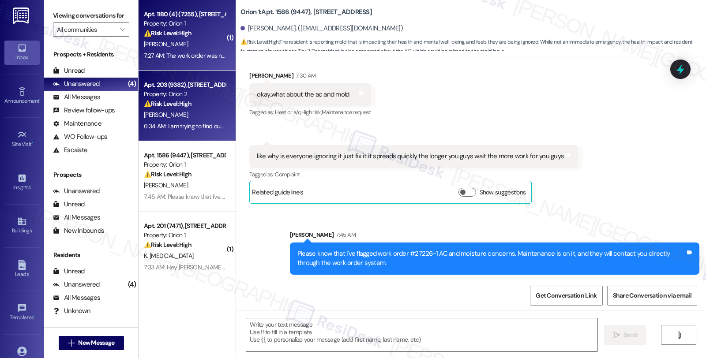
type textarea "Fetching suggested responses. Please feel free to read through the conversation…"
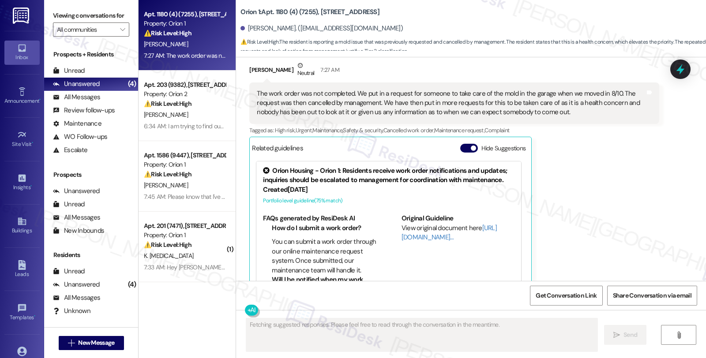
scroll to position [920, 0]
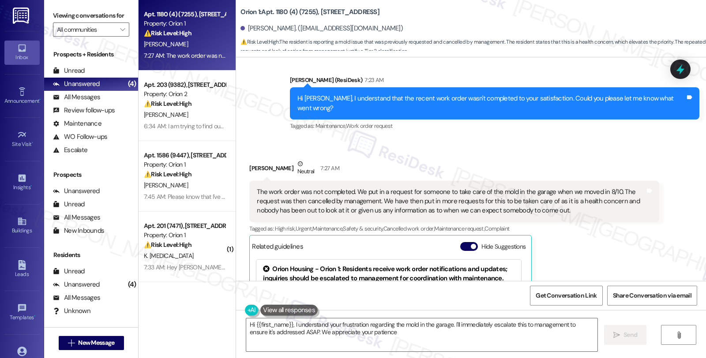
type textarea "Hi {{first_name}}, I understand your frustration regarding the mold in the gara…"
drag, startPoint x: 243, startPoint y: 138, endPoint x: 284, endPoint y: 139, distance: 41.0
click at [284, 153] on div "Received via SMS [PERSON_NAME] Neutral 7:27 AM The work order was not completed…" at bounding box center [454, 280] width 423 height 255
copy div "[PERSON_NAME]"
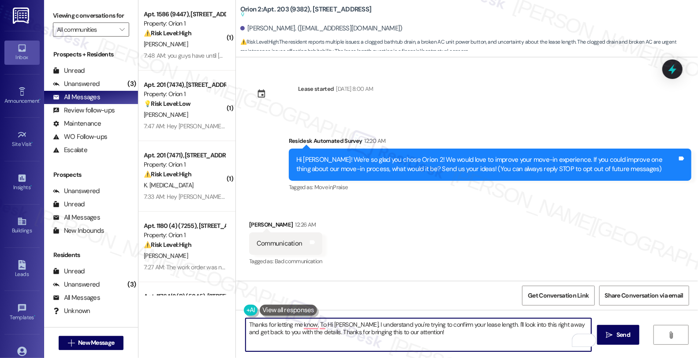
scroll to position [433, 0]
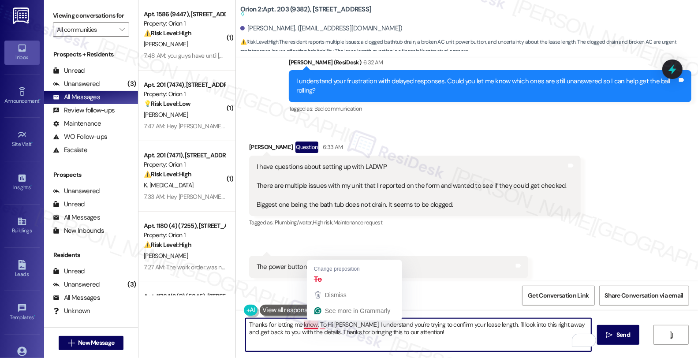
click at [311, 325] on textarea "Thanks for letting me know, To Hi [PERSON_NAME], I understand you're trying to …" at bounding box center [419, 334] width 346 height 33
paste textarea "For water, power, and trash services, contact LADWP at [PHONE_NUMBER]"
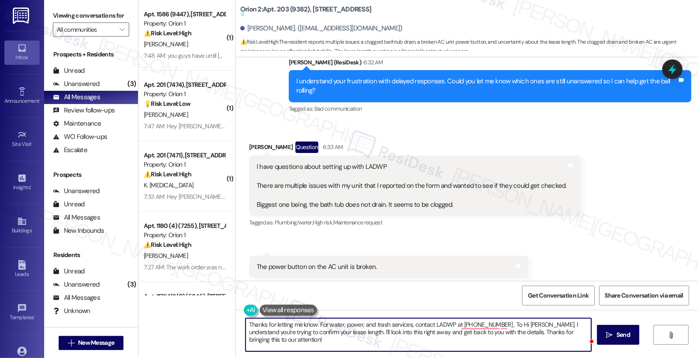
click at [314, 321] on textarea "Thanks for letting me know. For water, power, and trash services, contact LADWP…" at bounding box center [419, 334] width 346 height 33
click at [424, 322] on textarea "Thanks for letting me know. To set up water, power, and trash services, contact…" at bounding box center [419, 334] width 346 height 33
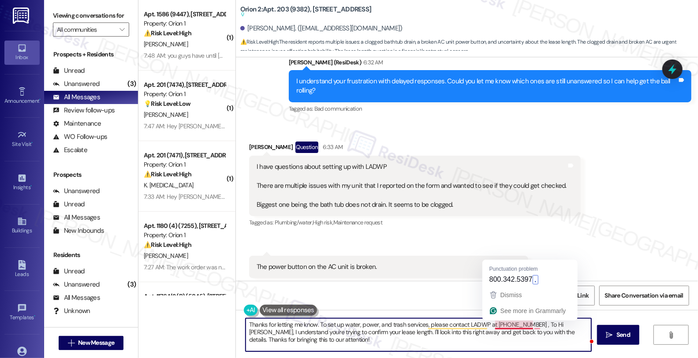
click at [526, 325] on textarea "Thanks for letting me know. To set up water, power, and trash services, please …" at bounding box center [419, 334] width 346 height 33
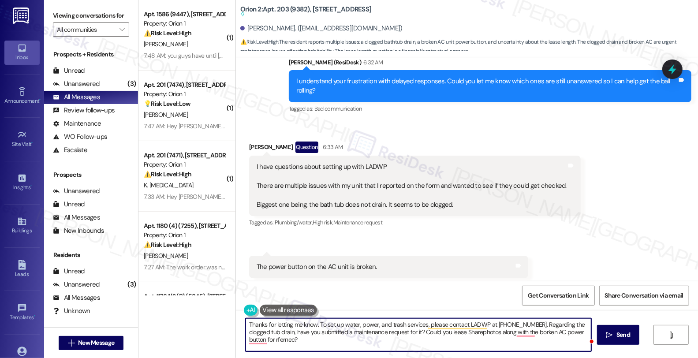
click at [444, 333] on textarea "Thanks for letting me know. To set up water, power, and trash services, please …" at bounding box center [419, 334] width 346 height 33
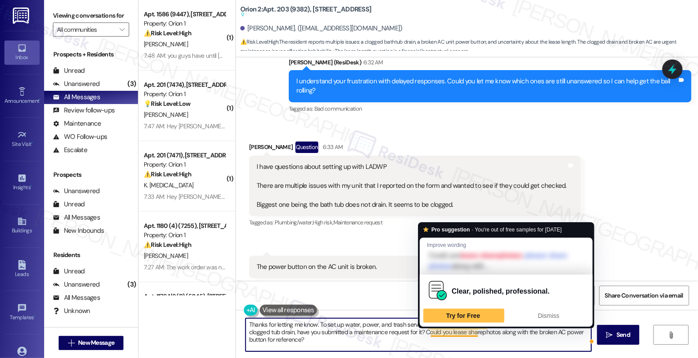
click at [457, 333] on textarea "Thanks for letting me know. To set up water, power, and trash services, please …" at bounding box center [419, 334] width 346 height 33
click at [456, 331] on textarea "Thanks for letting me know. To set up water, power, and trash services, please …" at bounding box center [419, 334] width 346 height 33
click at [453, 331] on textarea "Thanks for letting me know. To set up water, power, and trash services, please …" at bounding box center [419, 334] width 346 height 33
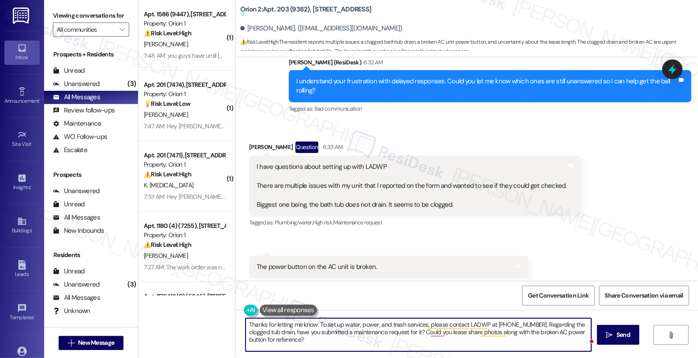
click at [342, 340] on textarea "Thanks for letting me know. To set up water, power, and trash services, please …" at bounding box center [419, 334] width 346 height 33
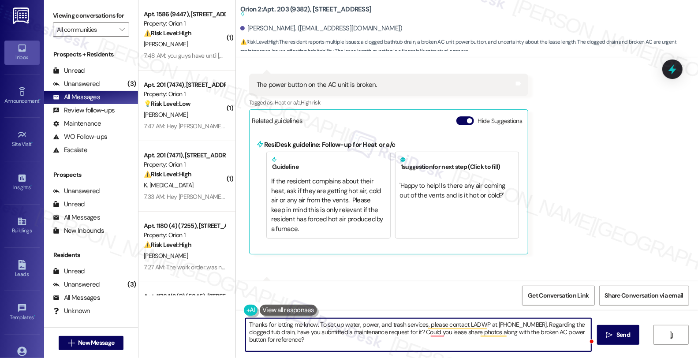
scroll to position [628, 0]
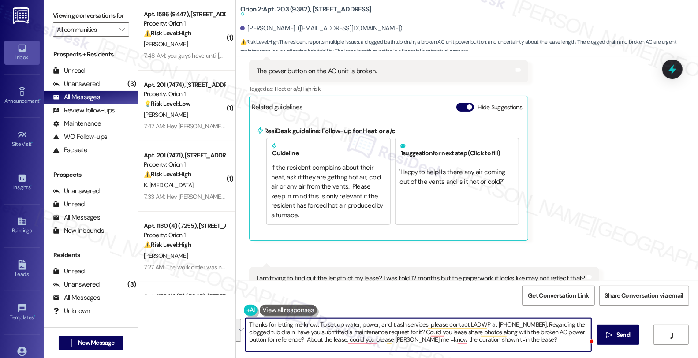
paste textarea "-342-5397. Regarding the clogged tub drain, have you already submitted a mainte…"
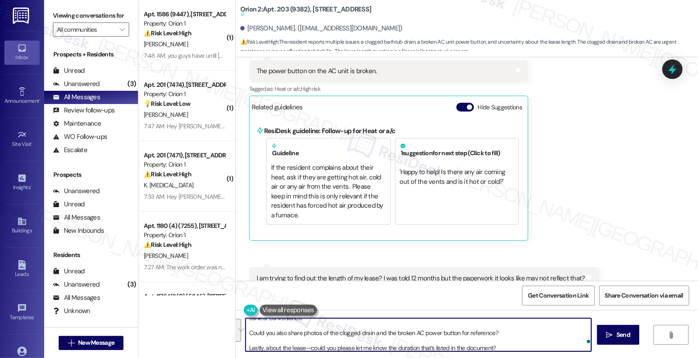
scroll to position [29, 0]
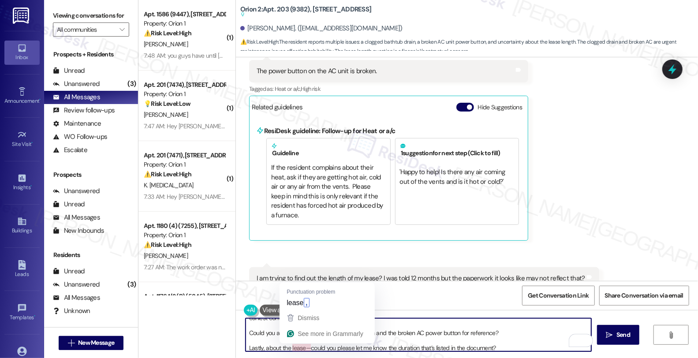
click at [300, 347] on textarea "Thanks for letting me know. To set up water, power, and trash services, please …" at bounding box center [419, 334] width 346 height 33
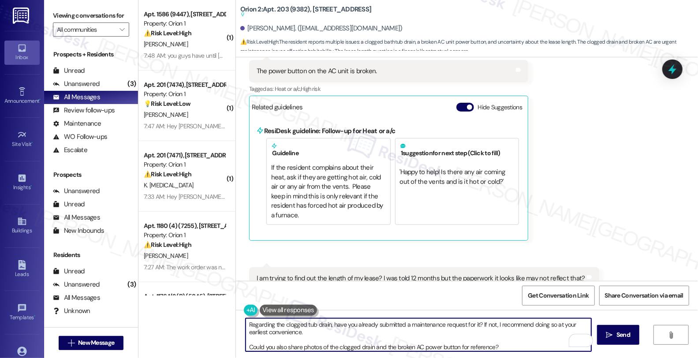
scroll to position [0, 0]
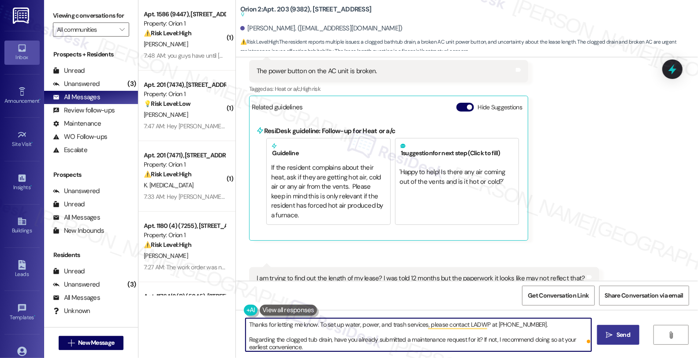
type textarea "Thanks for letting me know. To set up water, power, and trash services, please …"
click at [630, 335] on span "Send" at bounding box center [624, 334] width 14 height 9
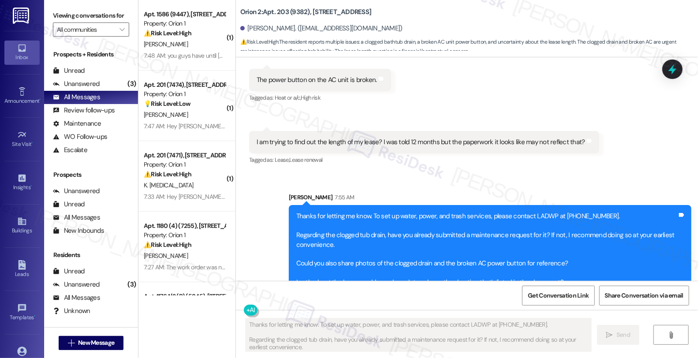
scroll to position [620, 0]
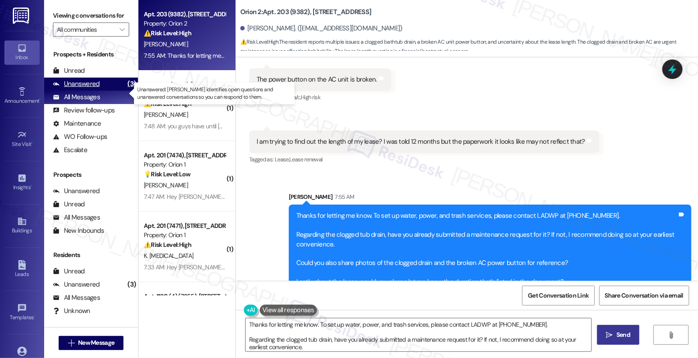
click at [108, 91] on div "Unanswered (3)" at bounding box center [91, 84] width 94 height 13
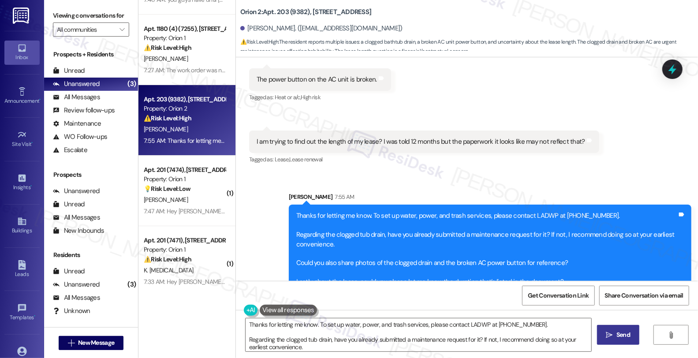
scroll to position [57, 0]
click at [178, 280] on div "7:33 AM: Hey Katie, we appreciate your text! We'll be back at 11AM to help you …" at bounding box center [329, 281] width 371 height 8
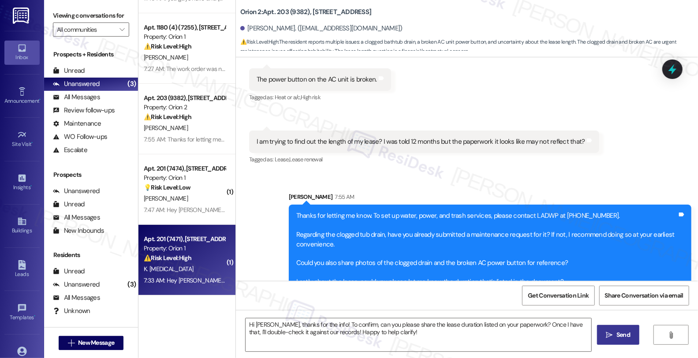
type textarea "Fetching suggested responses. Please feel free to read through the conversation…"
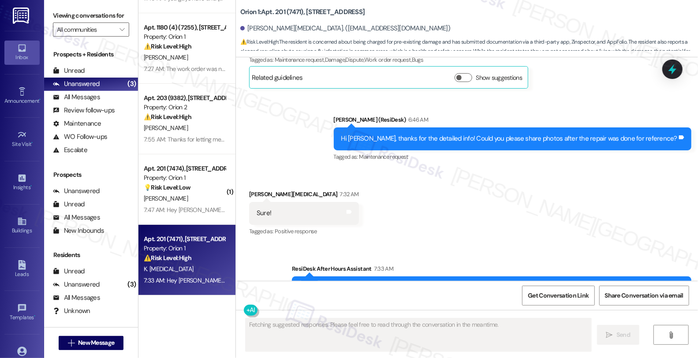
scroll to position [848, 0]
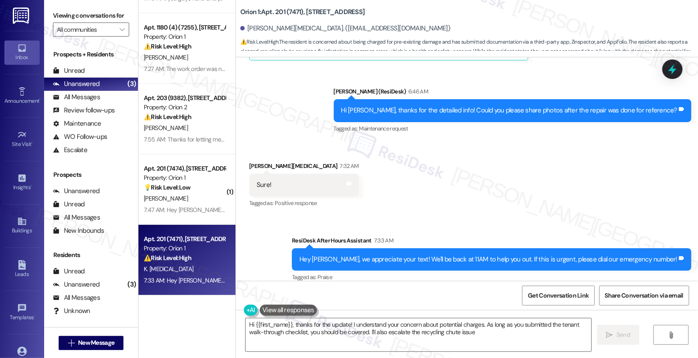
type textarea "Hi {{first_name}}, thanks for the update! I understand your concern about poten…"
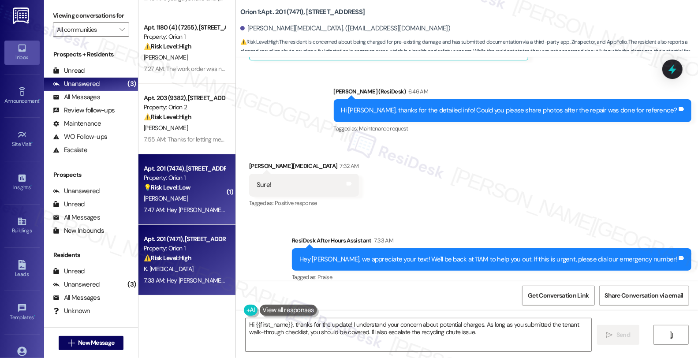
click at [201, 191] on div "💡 Risk Level: Low The resident is following up on a previously scheduled TV mou…" at bounding box center [185, 187] width 82 height 9
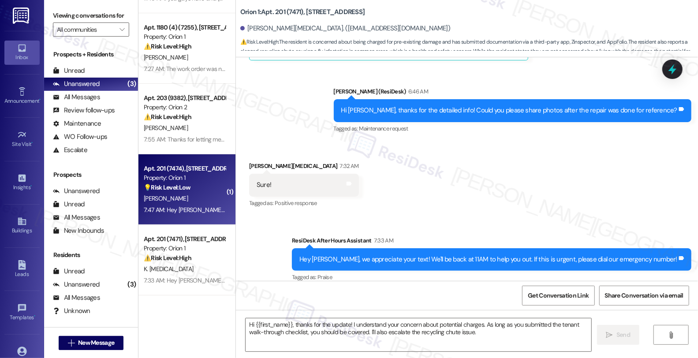
type textarea "Fetching suggested responses. Please feel free to read through the conversation…"
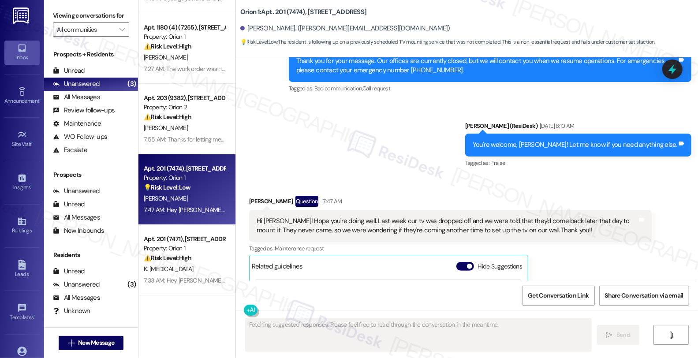
scroll to position [1897, 0]
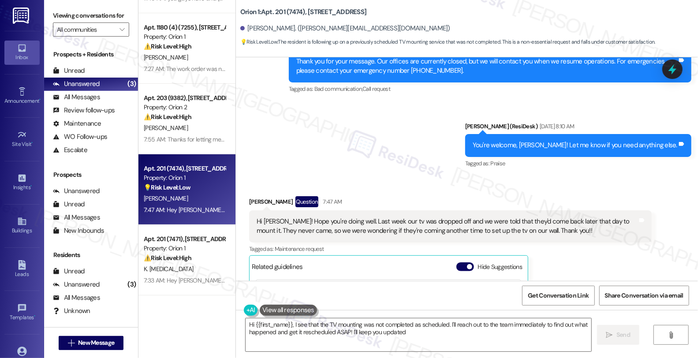
type textarea "Hi {{first_name}}, I see that the TV mounting was not completed as scheduled. I…"
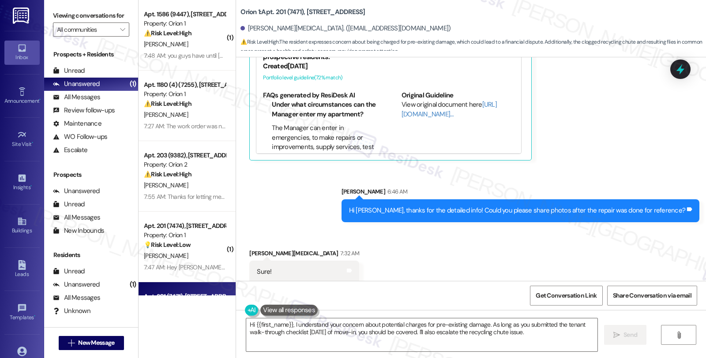
scroll to position [952, 0]
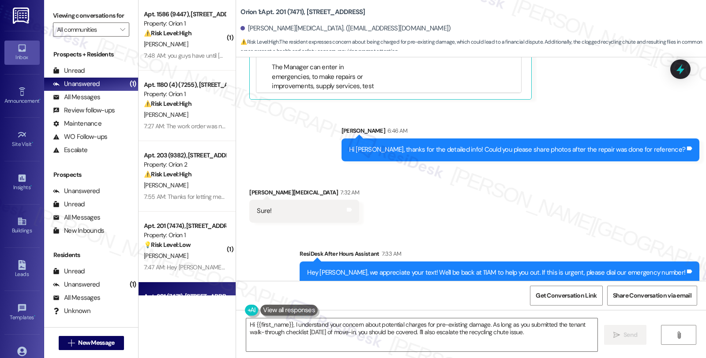
click at [645, 212] on div "Received via SMS [PERSON_NAME][MEDICAL_DATA] 7:32 AM Sure! Tags and notes" at bounding box center [471, 198] width 470 height 61
click at [421, 201] on div "Received via SMS [PERSON_NAME][MEDICAL_DATA] 7:32 AM Sure! Tags and notes" at bounding box center [471, 198] width 470 height 61
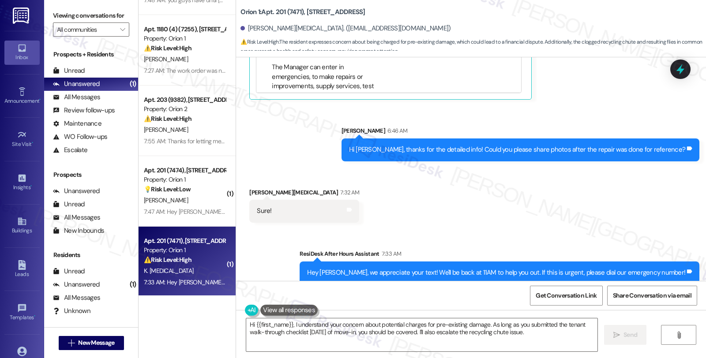
scroll to position [57, 0]
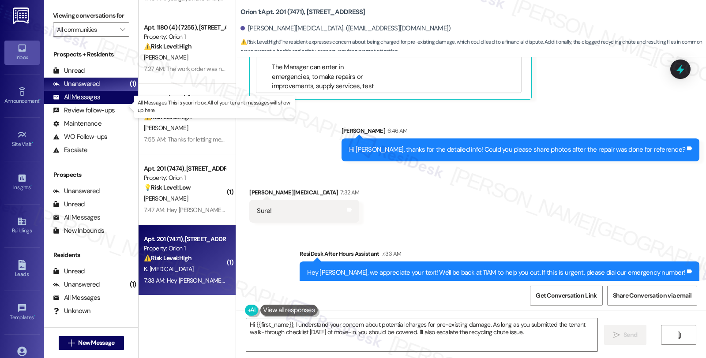
click at [78, 102] on div "All Messages" at bounding box center [76, 97] width 47 height 9
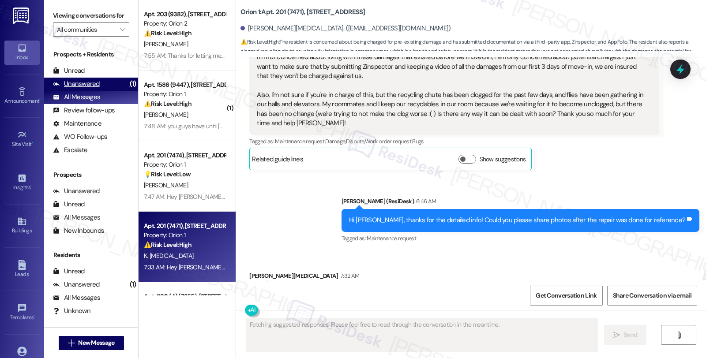
click at [90, 89] on div "Unanswered" at bounding box center [76, 83] width 47 height 9
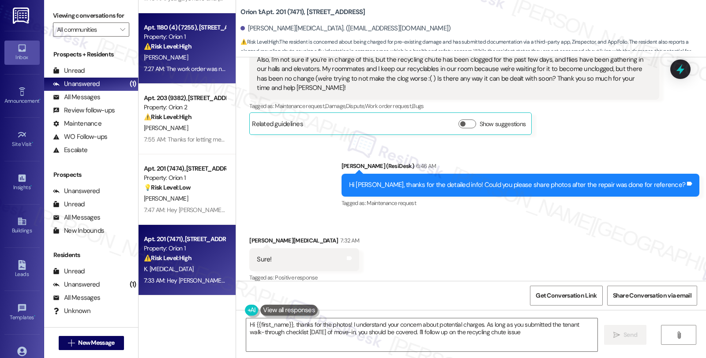
type textarea "Hi {{first_name}}, thanks for the photos! I understand your concern about poten…"
click at [217, 57] on div "[PERSON_NAME]" at bounding box center [184, 57] width 83 height 11
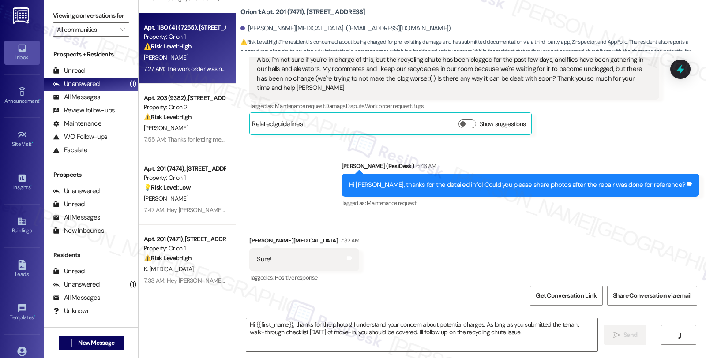
type textarea "Fetching suggested responses. Please feel free to read through the conversation…"
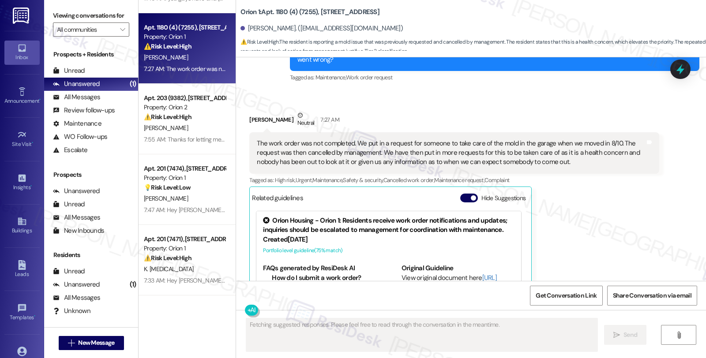
scroll to position [1019, 0]
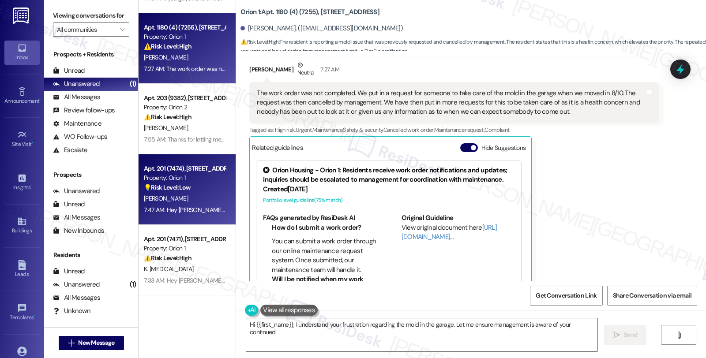
type textarea "Hi {{first_name}}, I understand your frustration regarding the mold in the gara…"
click at [203, 200] on div "[PERSON_NAME]" at bounding box center [184, 198] width 83 height 11
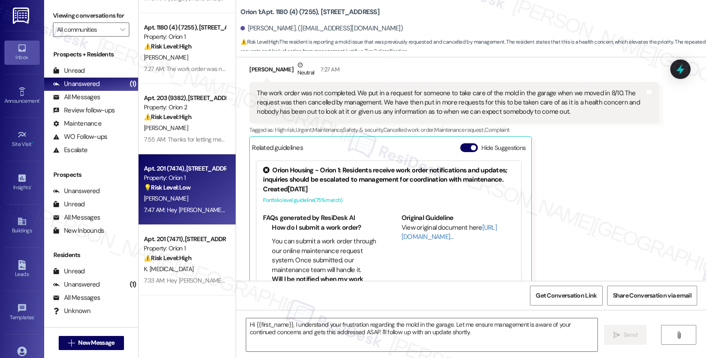
type textarea "Fetching suggested responses. Please feel free to read through the conversation…"
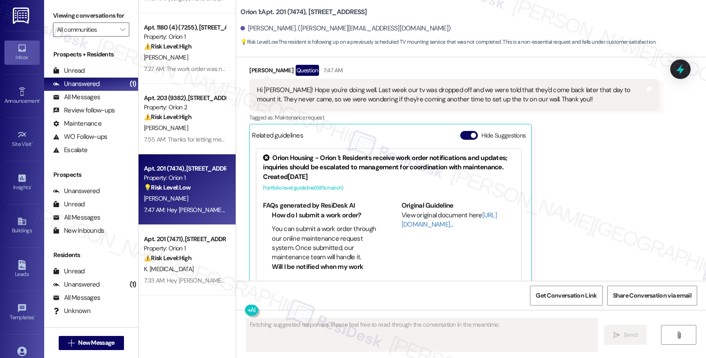
scroll to position [2044, 0]
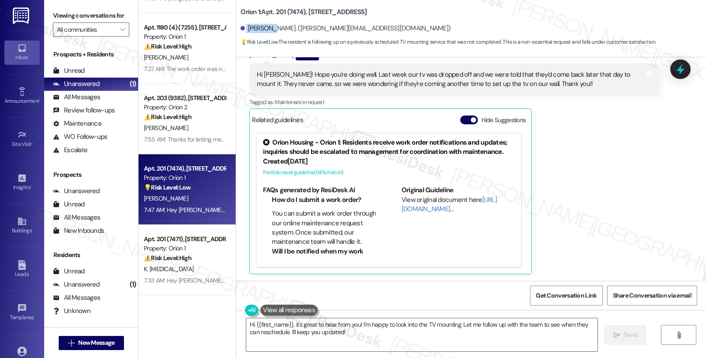
drag, startPoint x: 240, startPoint y: 28, endPoint x: 267, endPoint y: 30, distance: 26.5
click at [267, 30] on div "[PERSON_NAME]. ([PERSON_NAME][EMAIL_ADDRESS][DOMAIN_NAME])" at bounding box center [345, 28] width 210 height 9
copy div "[PERSON_NAME]"
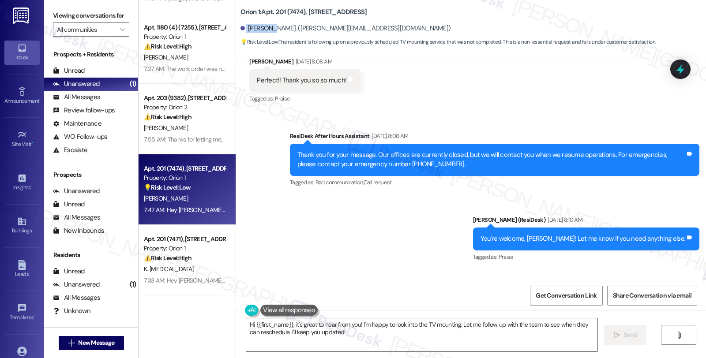
scroll to position [1799, 0]
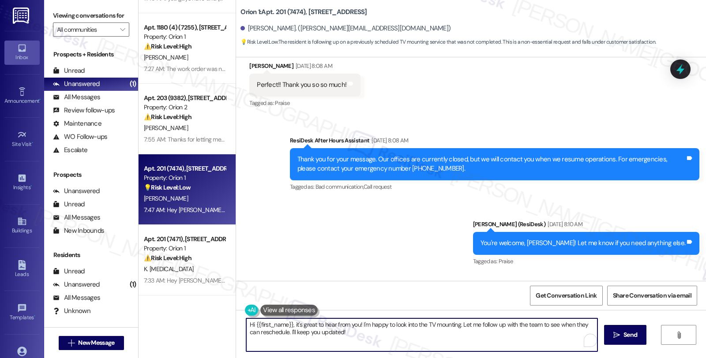
click at [469, 339] on textarea "Hi {{first_name}}, it's great to hear from you! I'm happy to look into the TV m…" at bounding box center [421, 334] width 351 height 33
type textarea "Hi {{first_name}}, it's great to hear from you! I'm happy to look into the TV m…"
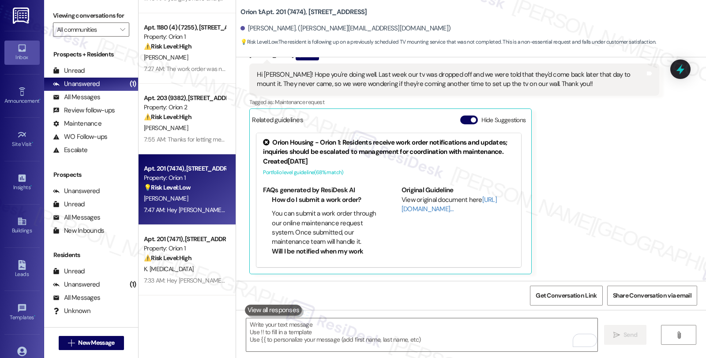
scroll to position [0, 0]
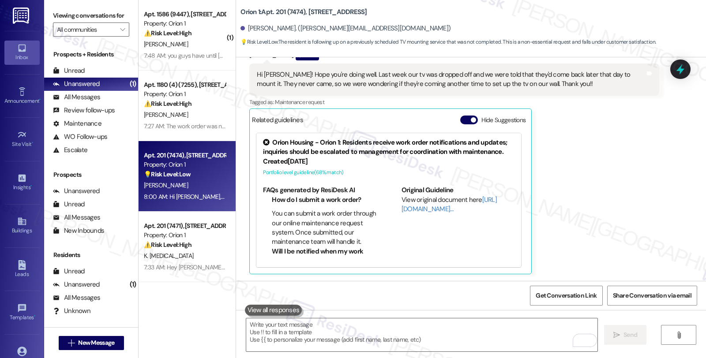
click at [638, 178] on div "[PERSON_NAME] Question 7:47 AM Hi [PERSON_NAME]! Hope you're doing well. Last w…" at bounding box center [453, 161] width 409 height 225
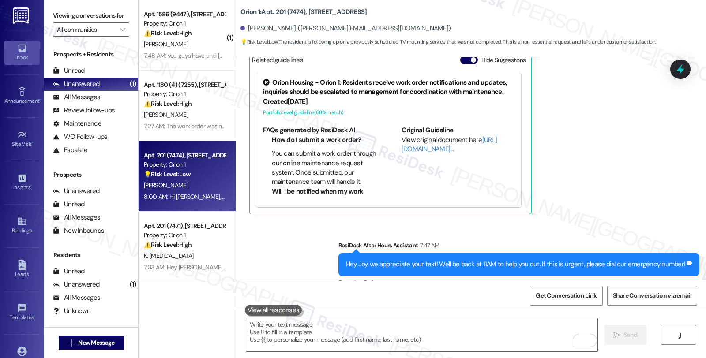
scroll to position [2180, 0]
